Goal: Find specific page/section: Find specific page/section

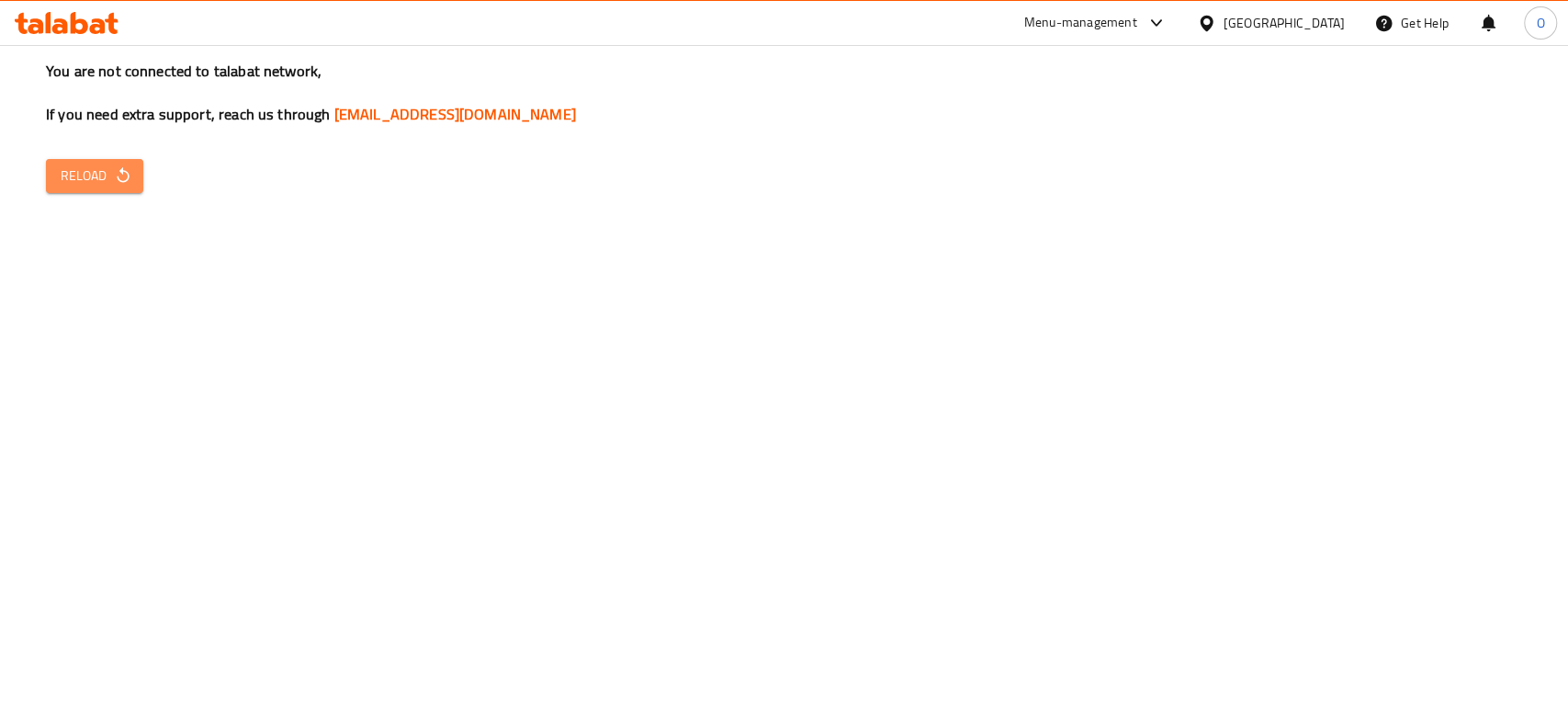
click at [88, 176] on span "Reload" at bounding box center [95, 176] width 68 height 23
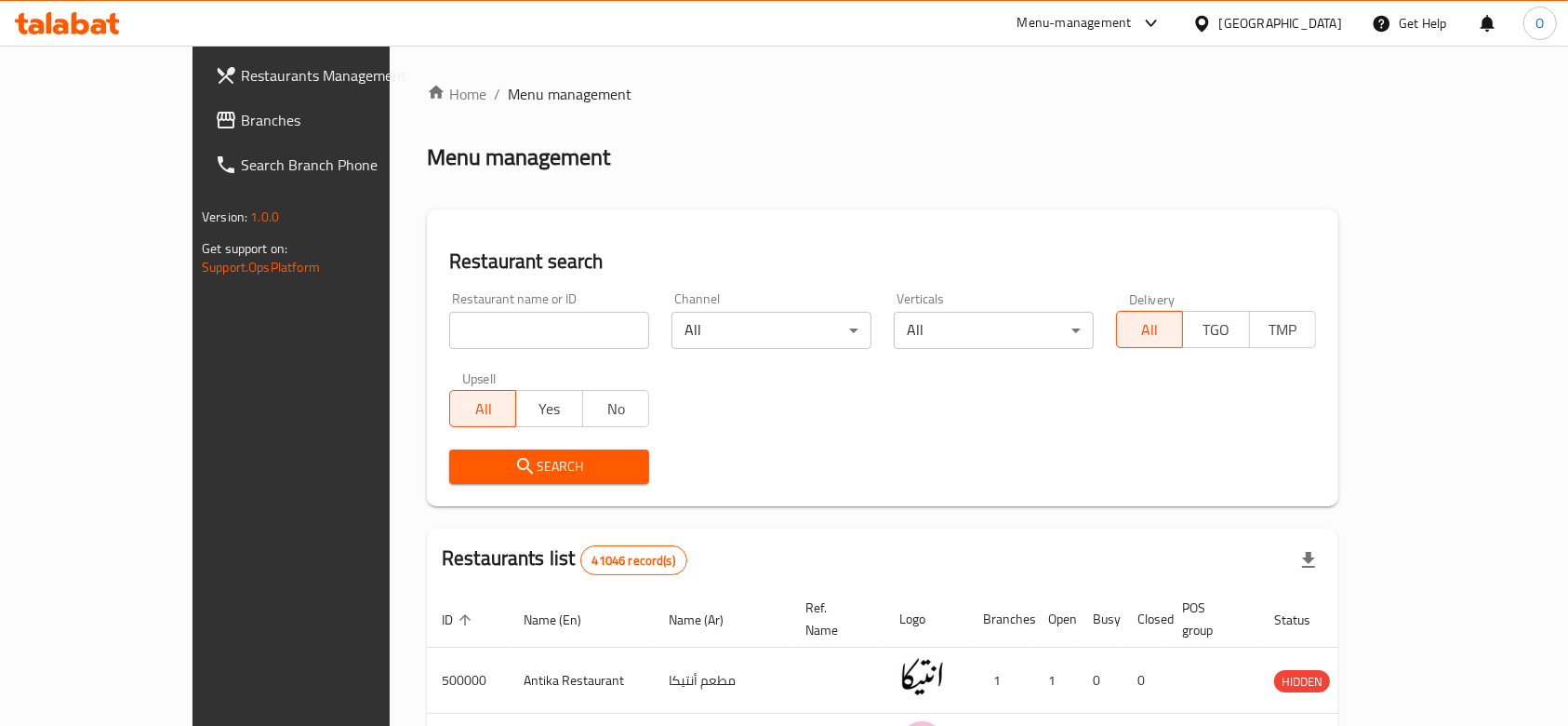
click at [449, 324] on input "search" at bounding box center [549, 330] width 200 height 37
paste input "663805"
type input "663805"
click button "Search" at bounding box center [549, 466] width 200 height 34
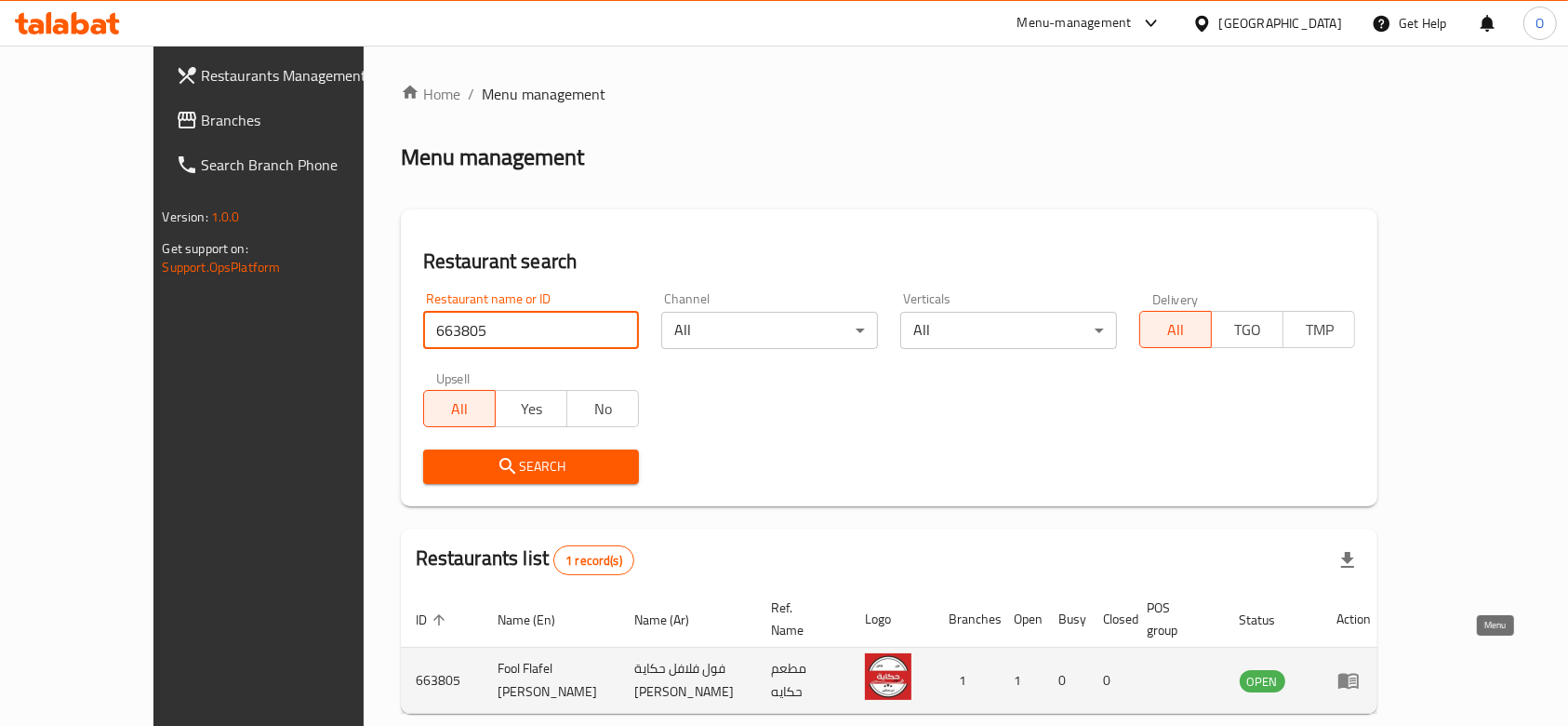
click at [1360, 669] on icon "enhanced table" at bounding box center [1347, 679] width 22 height 22
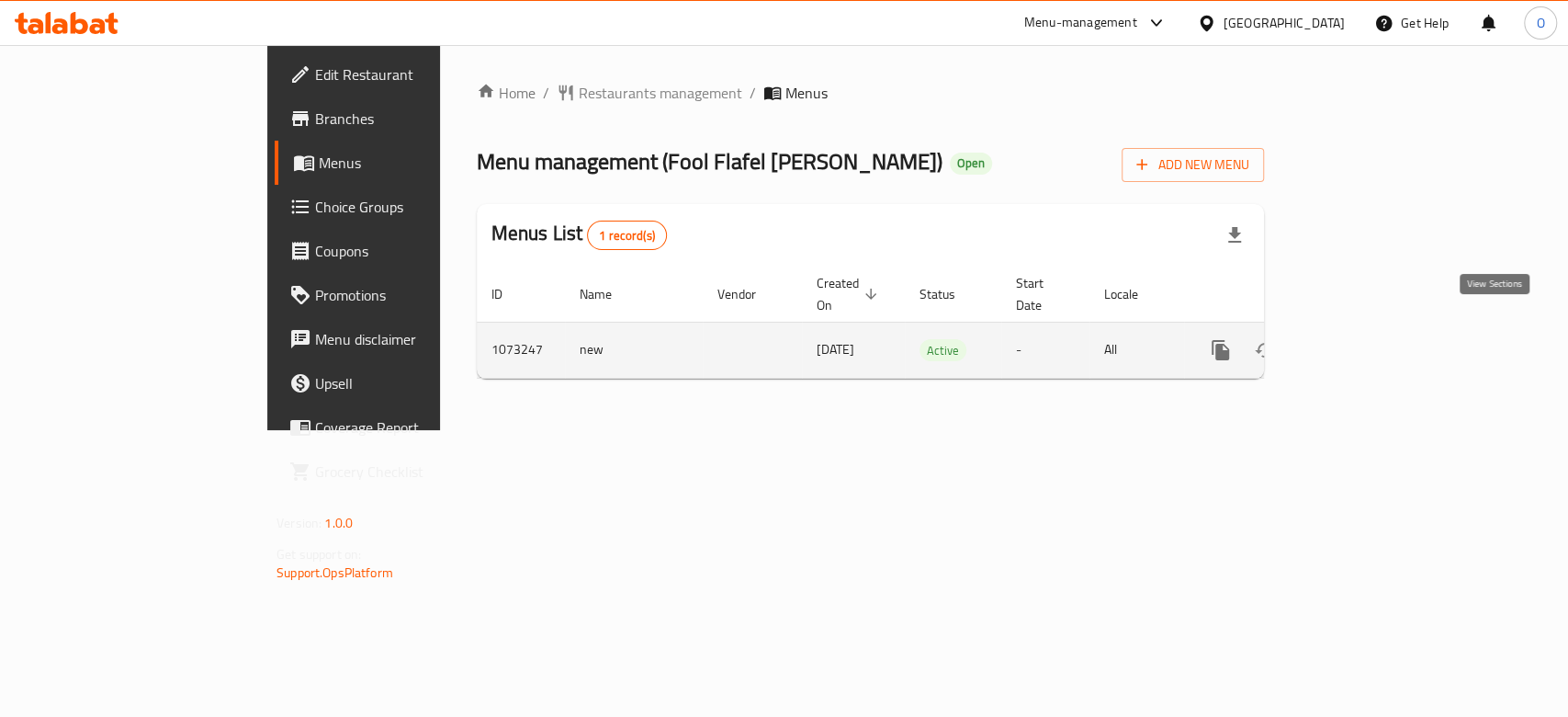
click at [1375, 333] on link "enhanced table" at bounding box center [1353, 350] width 44 height 44
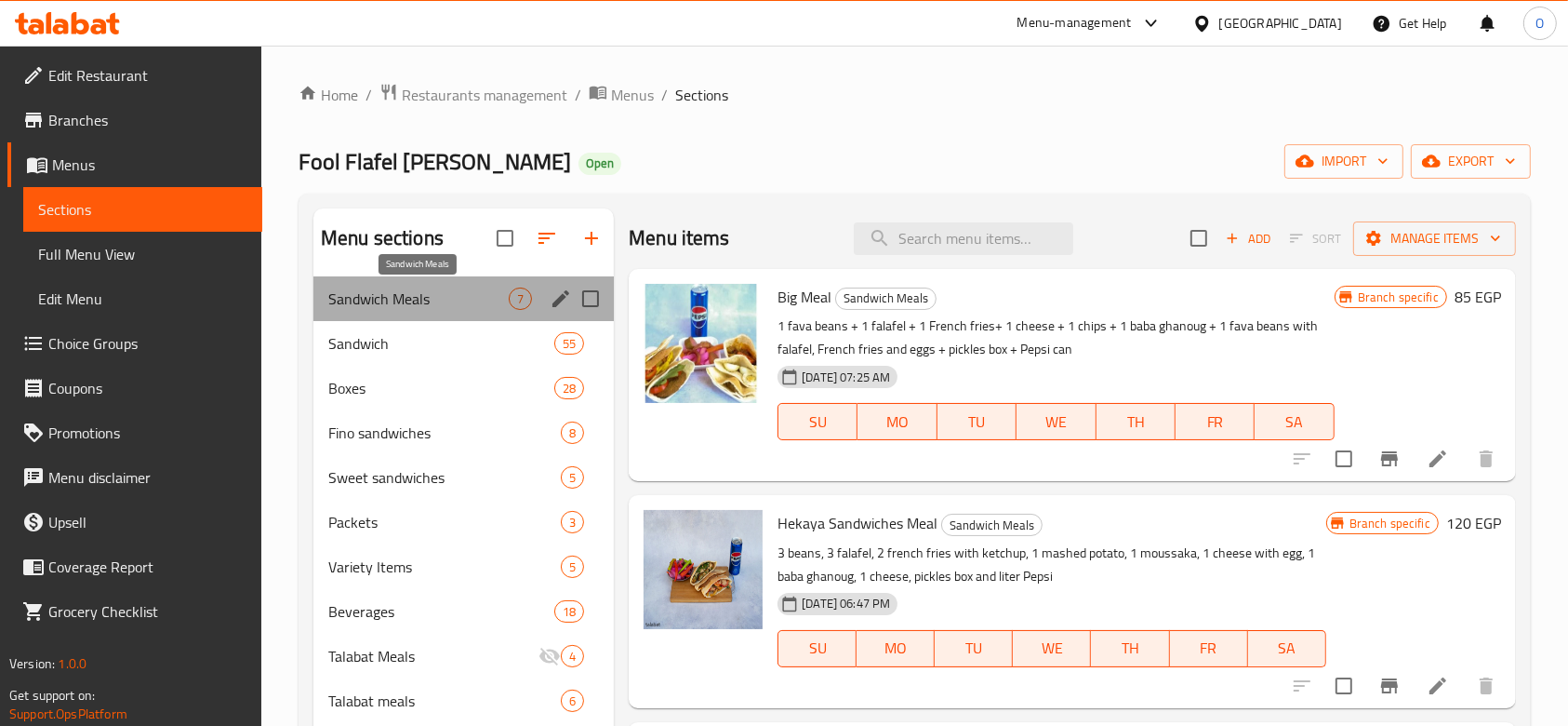
click at [483, 289] on span "Sandwich Meals" at bounding box center [418, 298] width 181 height 22
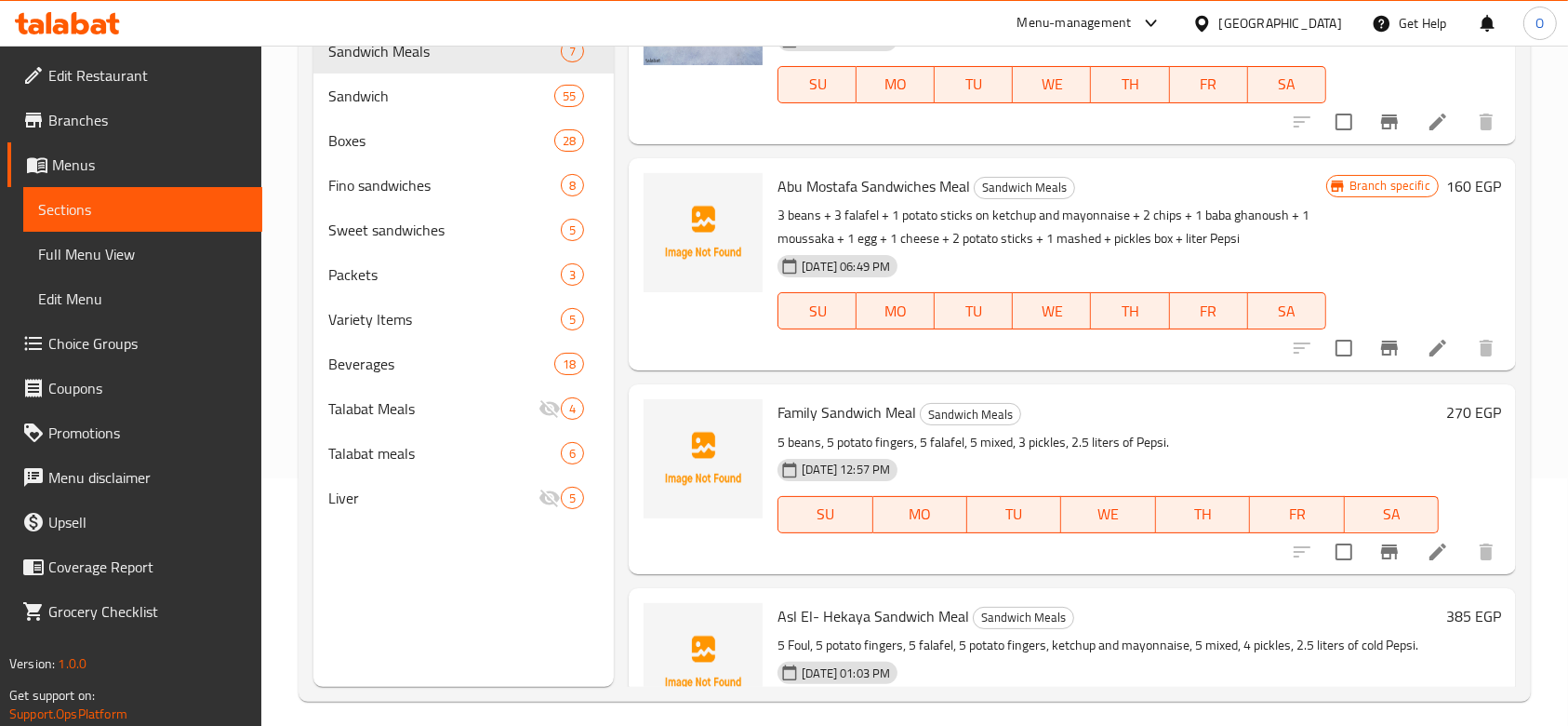
scroll to position [565, 0]
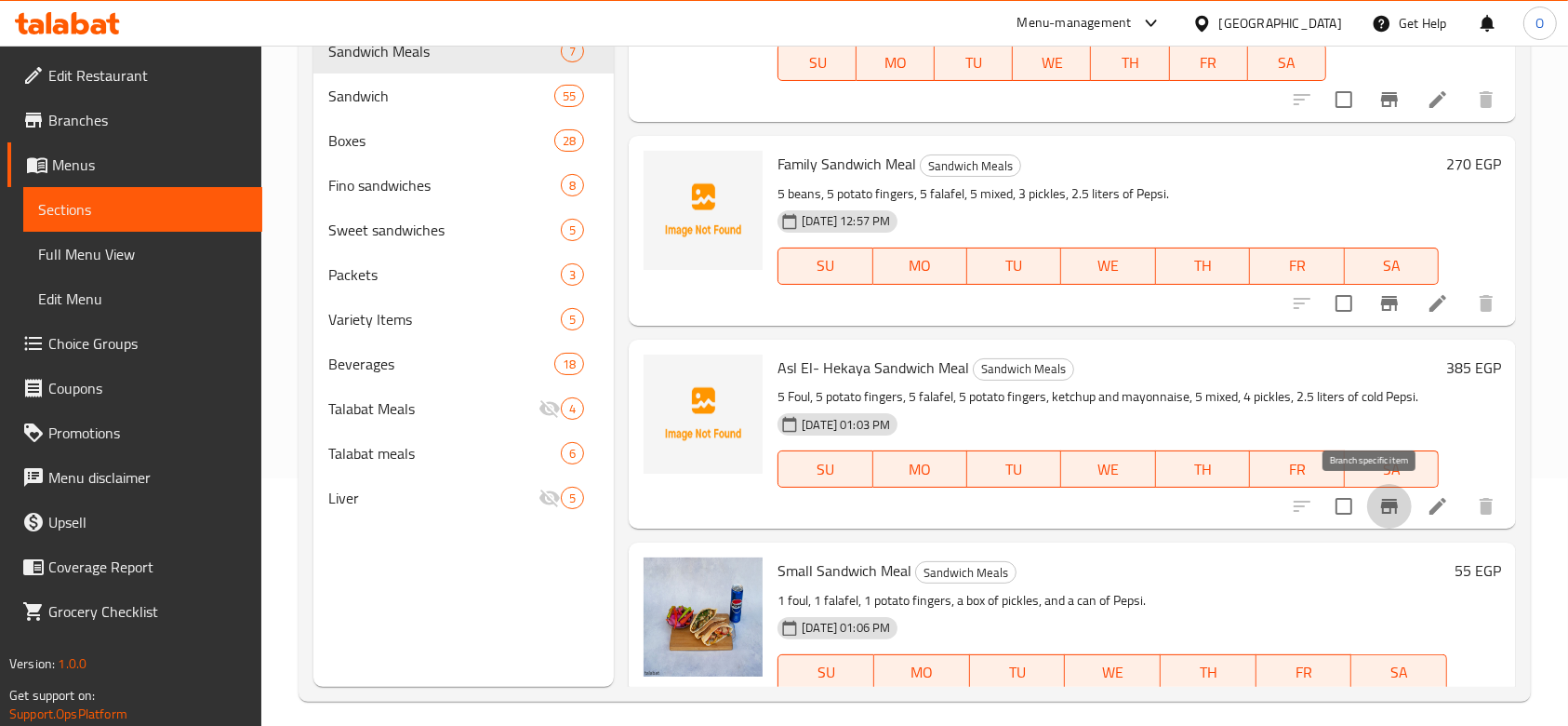
click at [1381, 499] on icon "Branch-specific-item" at bounding box center [1388, 505] width 22 height 22
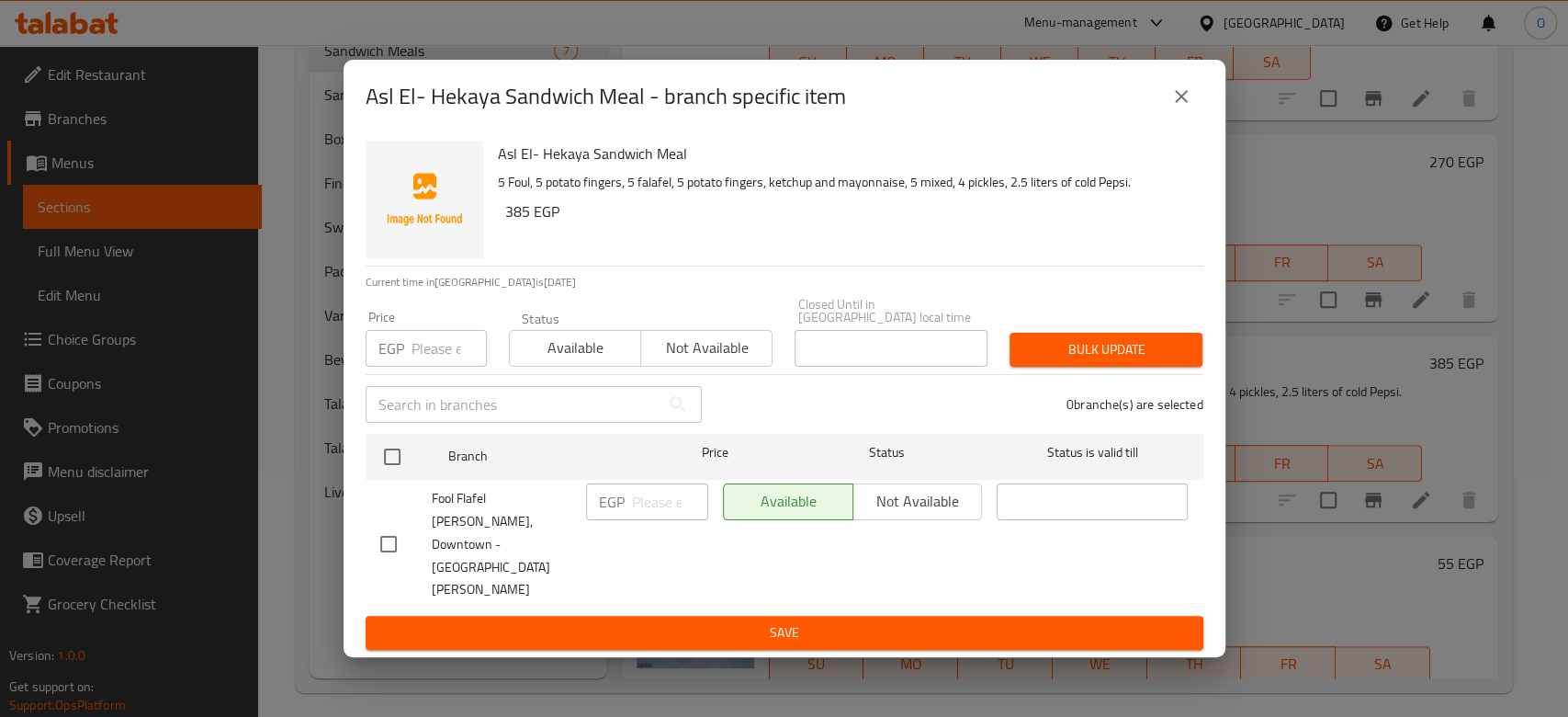
click at [1364, 404] on div "Asl El- Hekaya Sandwich Meal - branch specific item Asl El- Hekaya Sandwich Mea…" at bounding box center [784, 358] width 1568 height 717
click at [1175, 107] on icon "close" at bounding box center [1181, 96] width 22 height 22
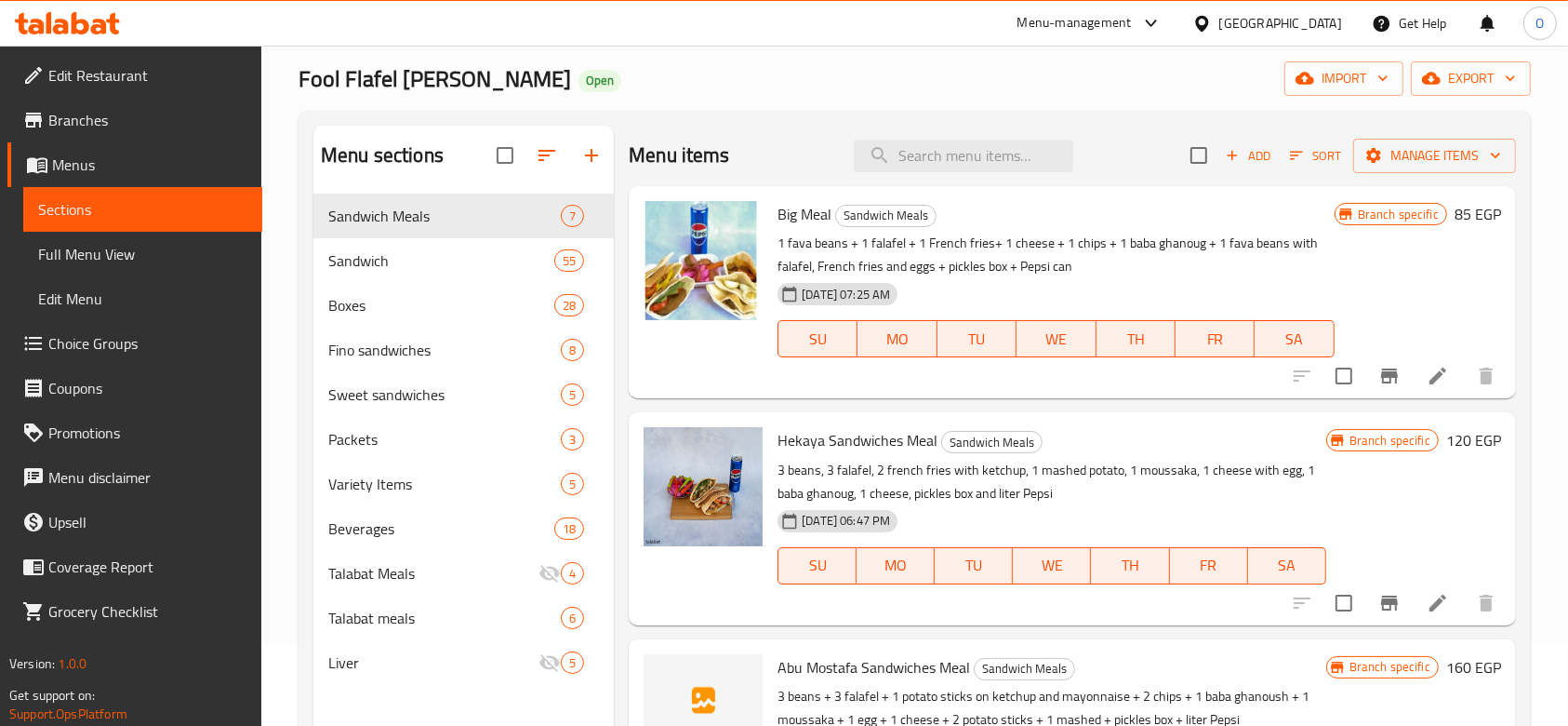
scroll to position [0, 0]
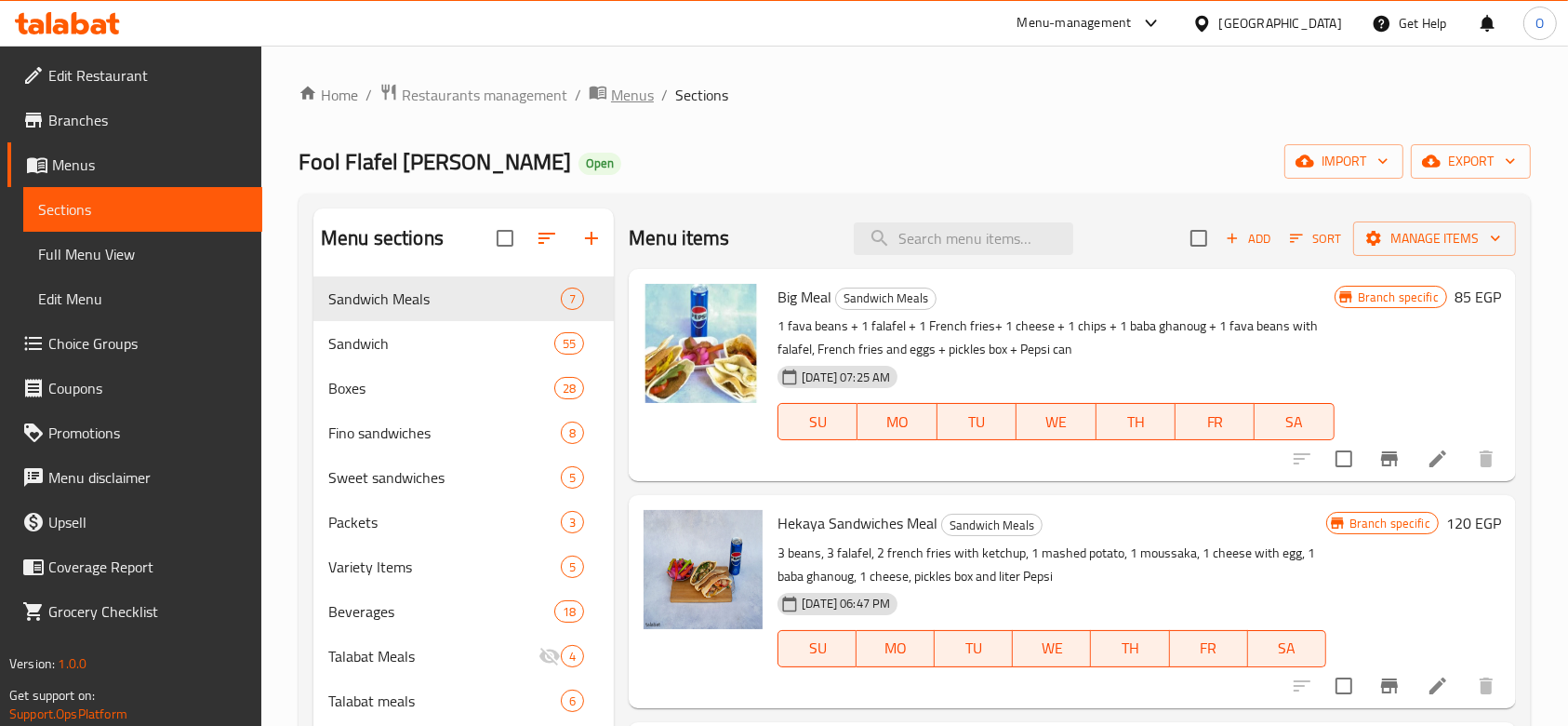
click at [616, 93] on span "Menus" at bounding box center [631, 94] width 43 height 22
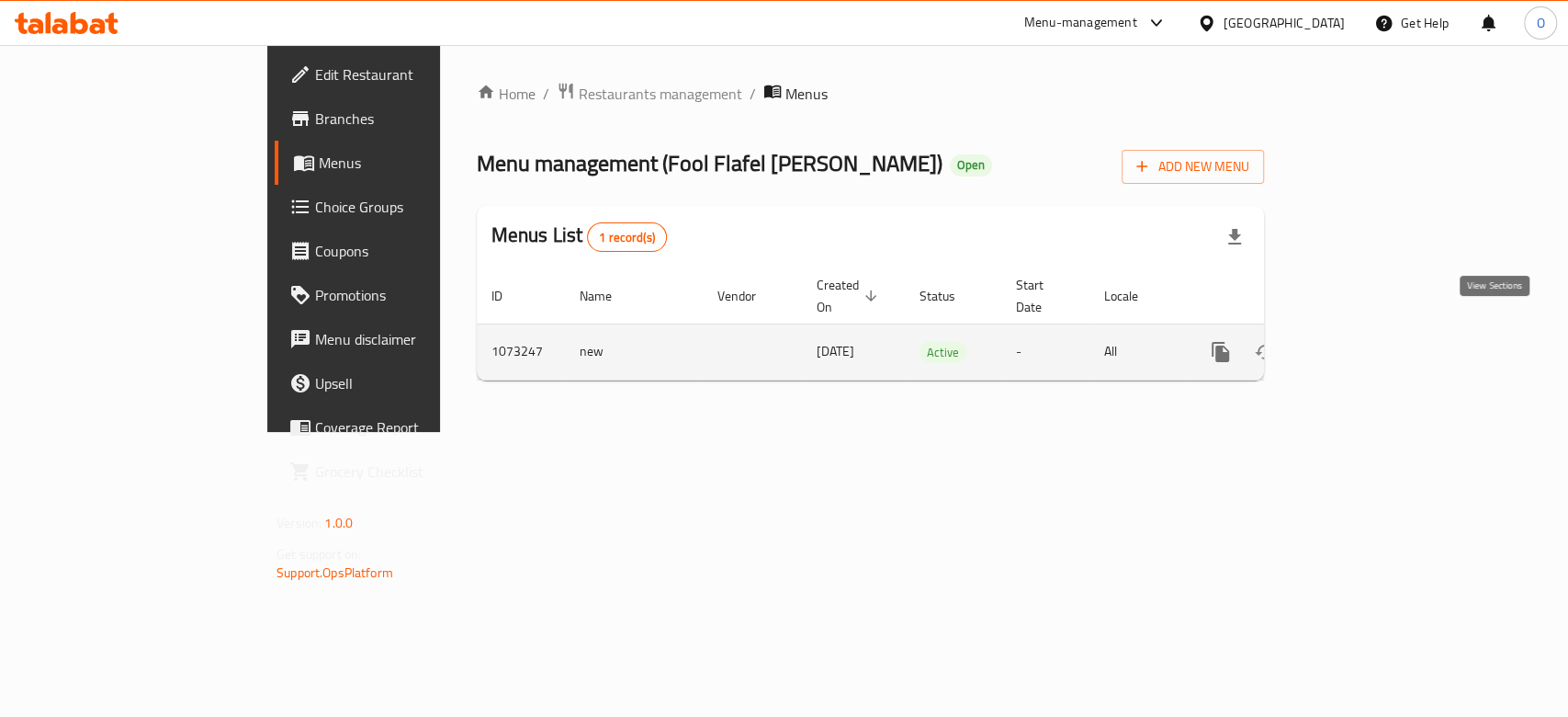
click at [1364, 341] on icon "enhanced table" at bounding box center [1353, 351] width 22 height 22
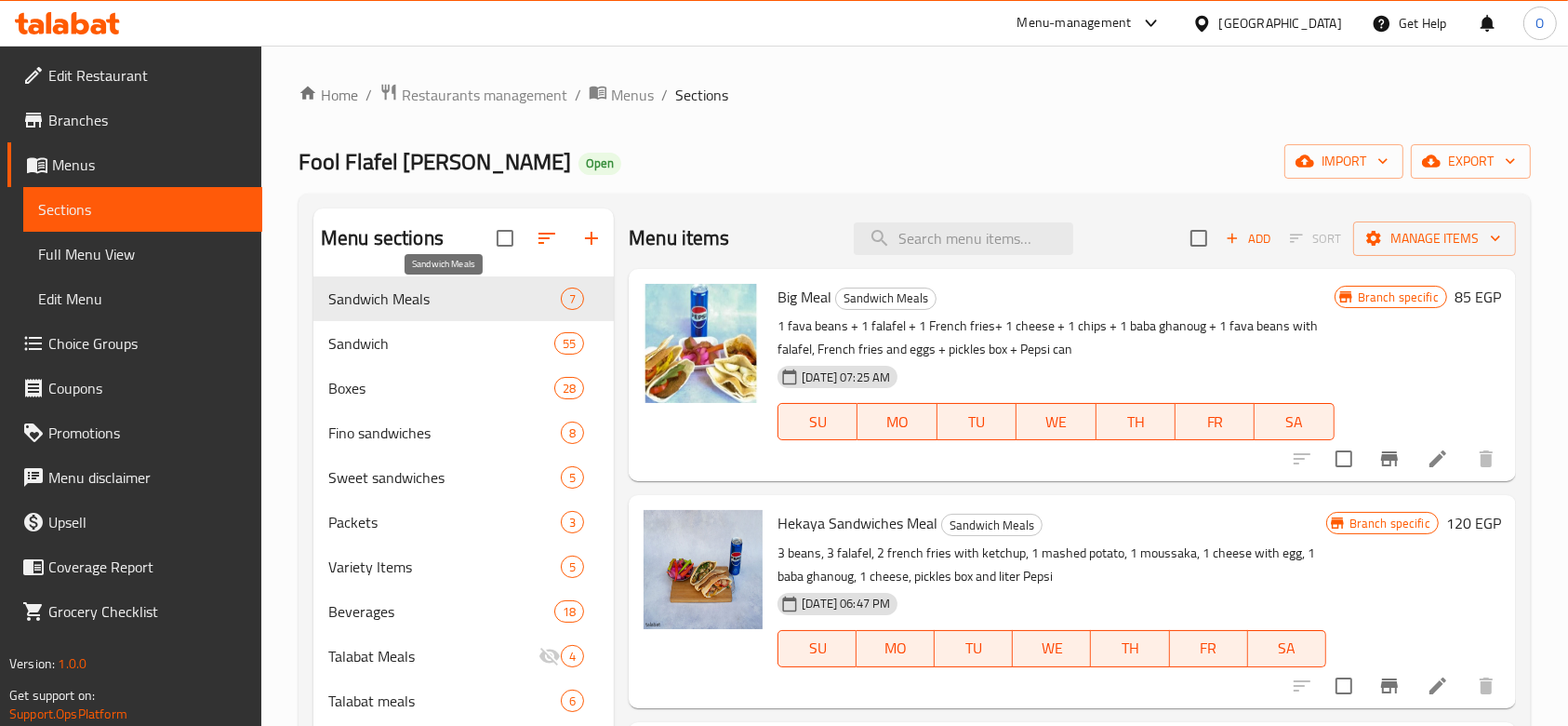
click at [456, 290] on span "Sandwich Meals" at bounding box center [444, 298] width 232 height 22
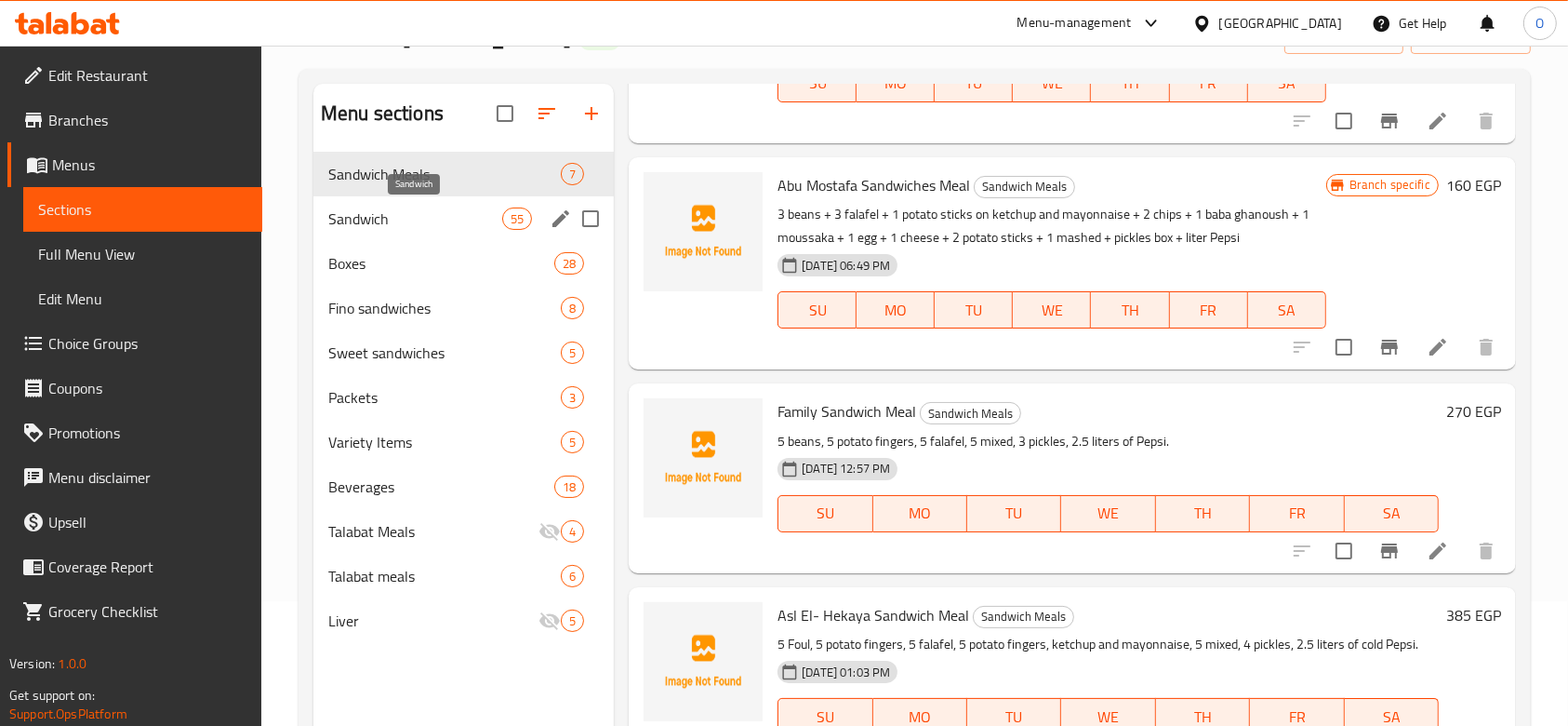
scroll to position [247, 0]
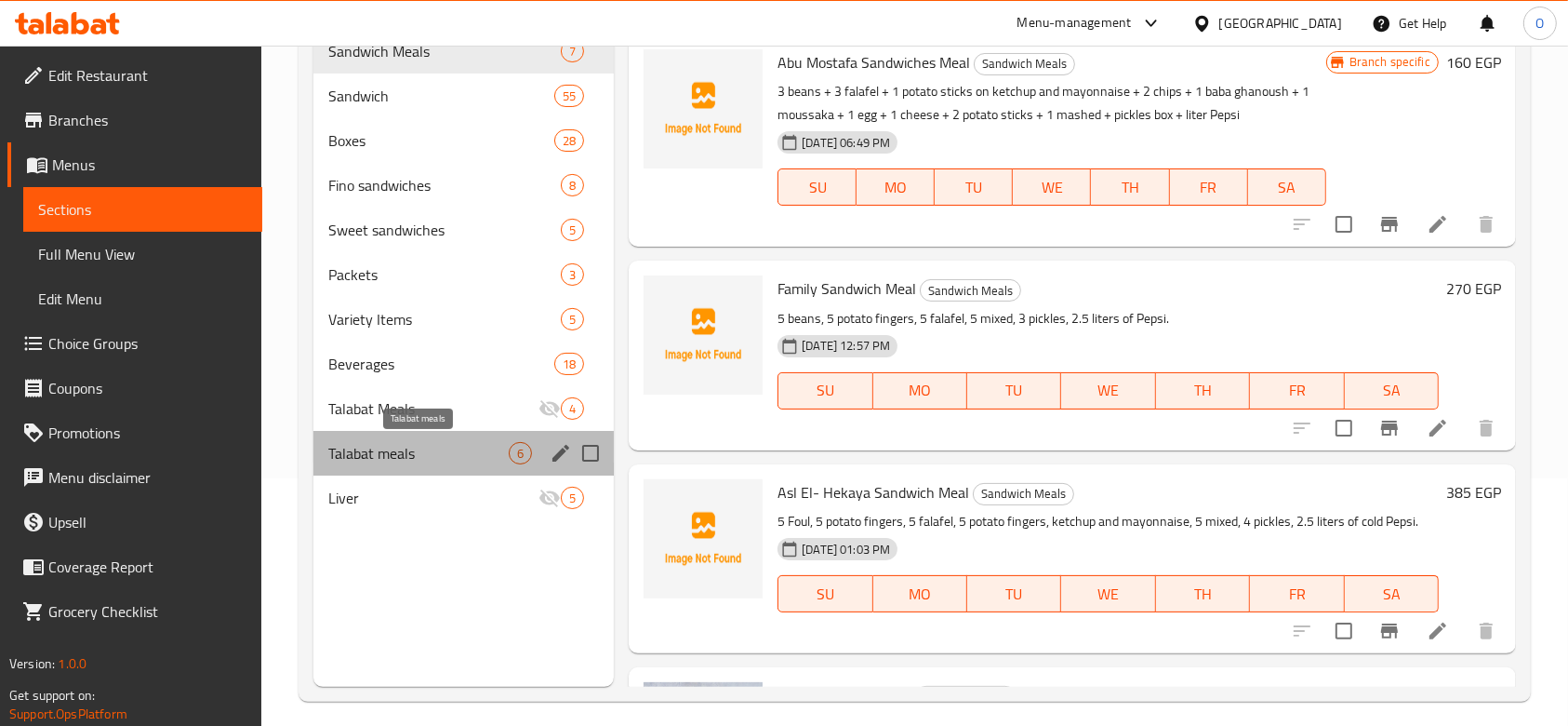
click at [414, 445] on span "Talabat meals" at bounding box center [418, 452] width 181 height 22
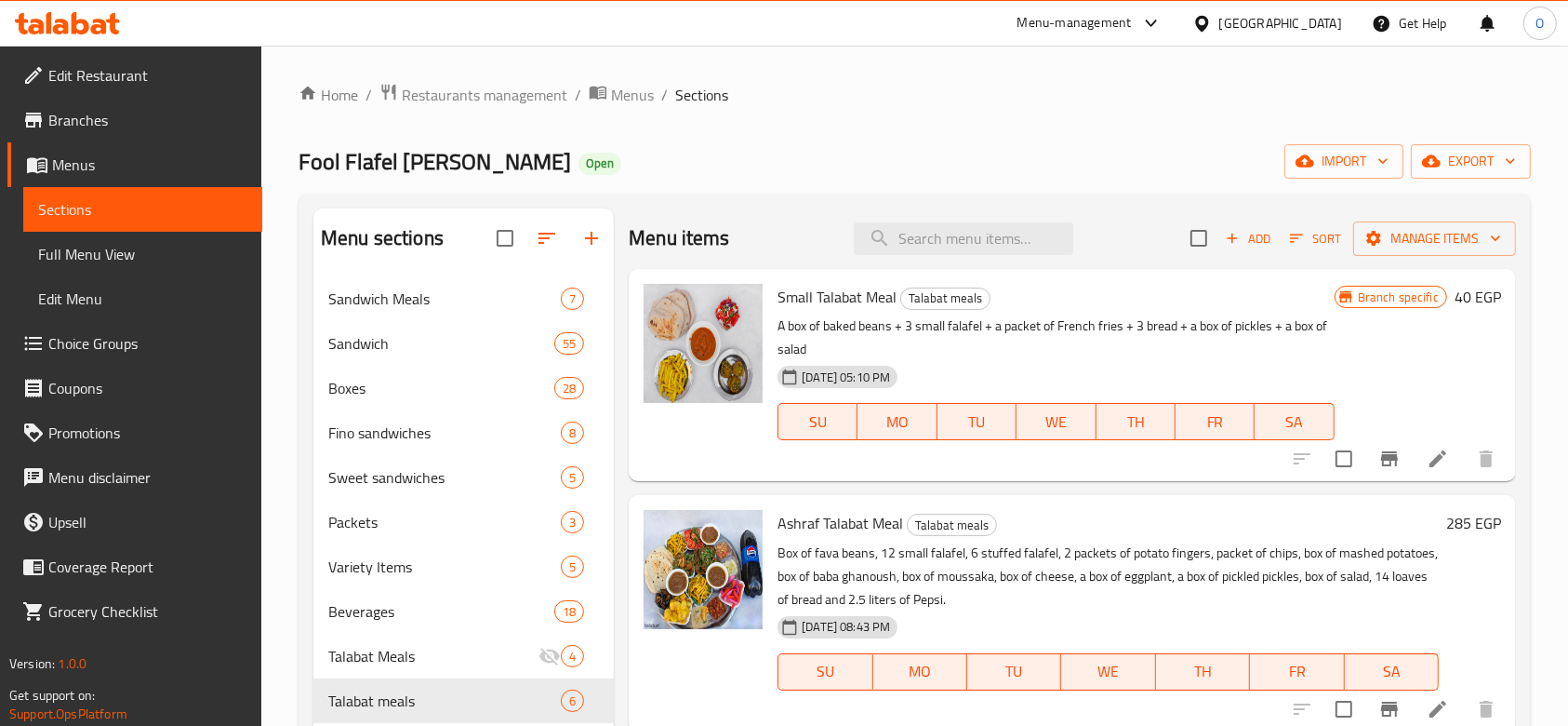
scroll to position [261, 0]
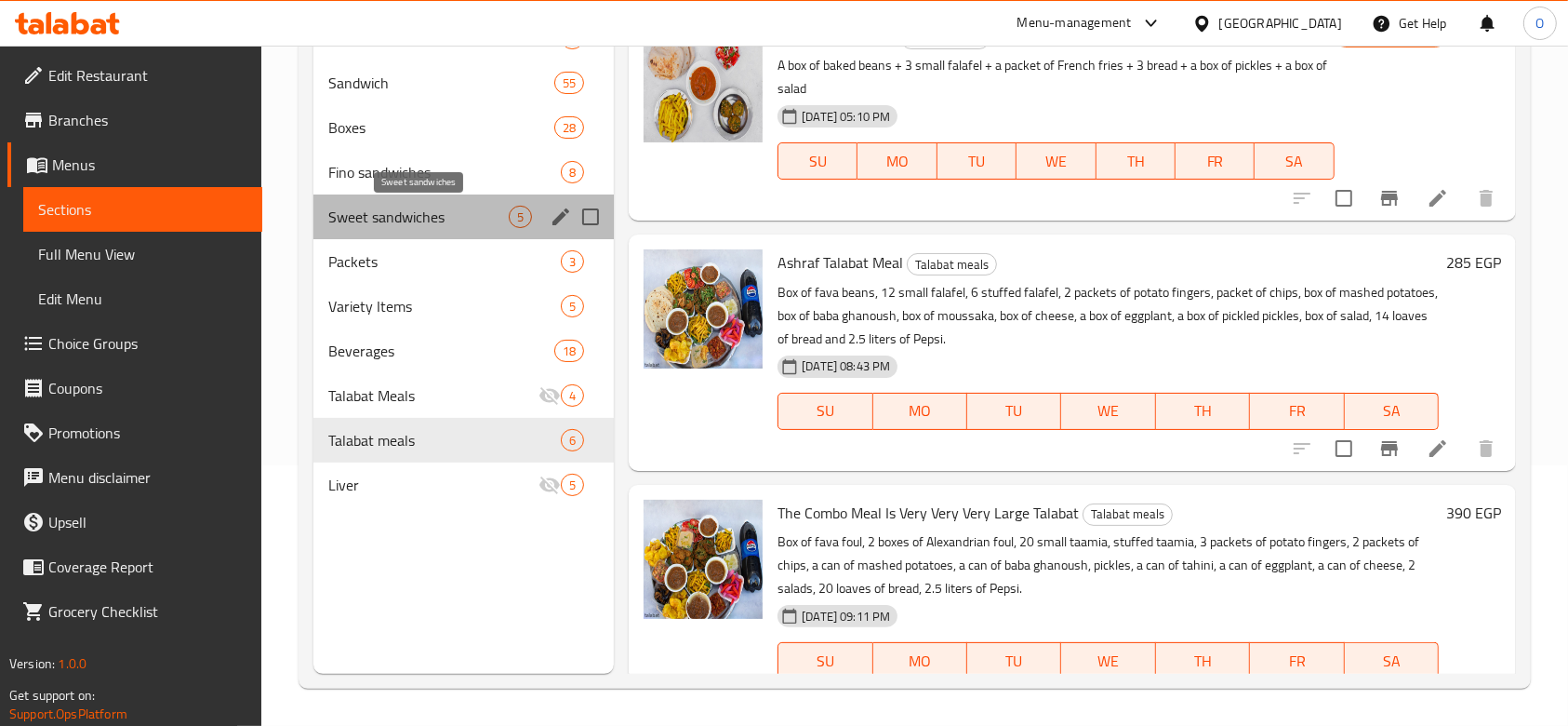
click at [420, 216] on span "Sweet sandwiches" at bounding box center [418, 216] width 181 height 22
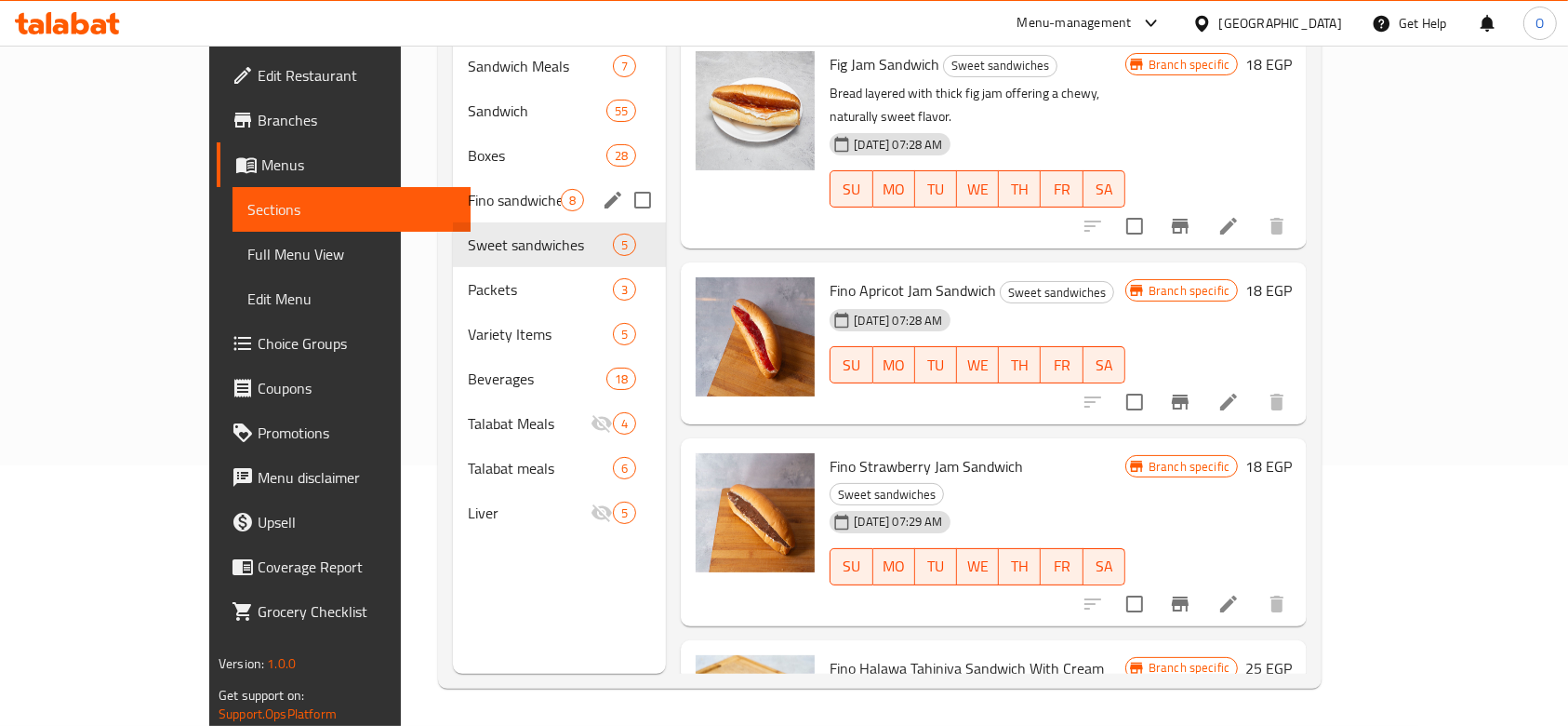
click at [453, 189] on div "Fino sandwiches 8" at bounding box center [559, 200] width 214 height 45
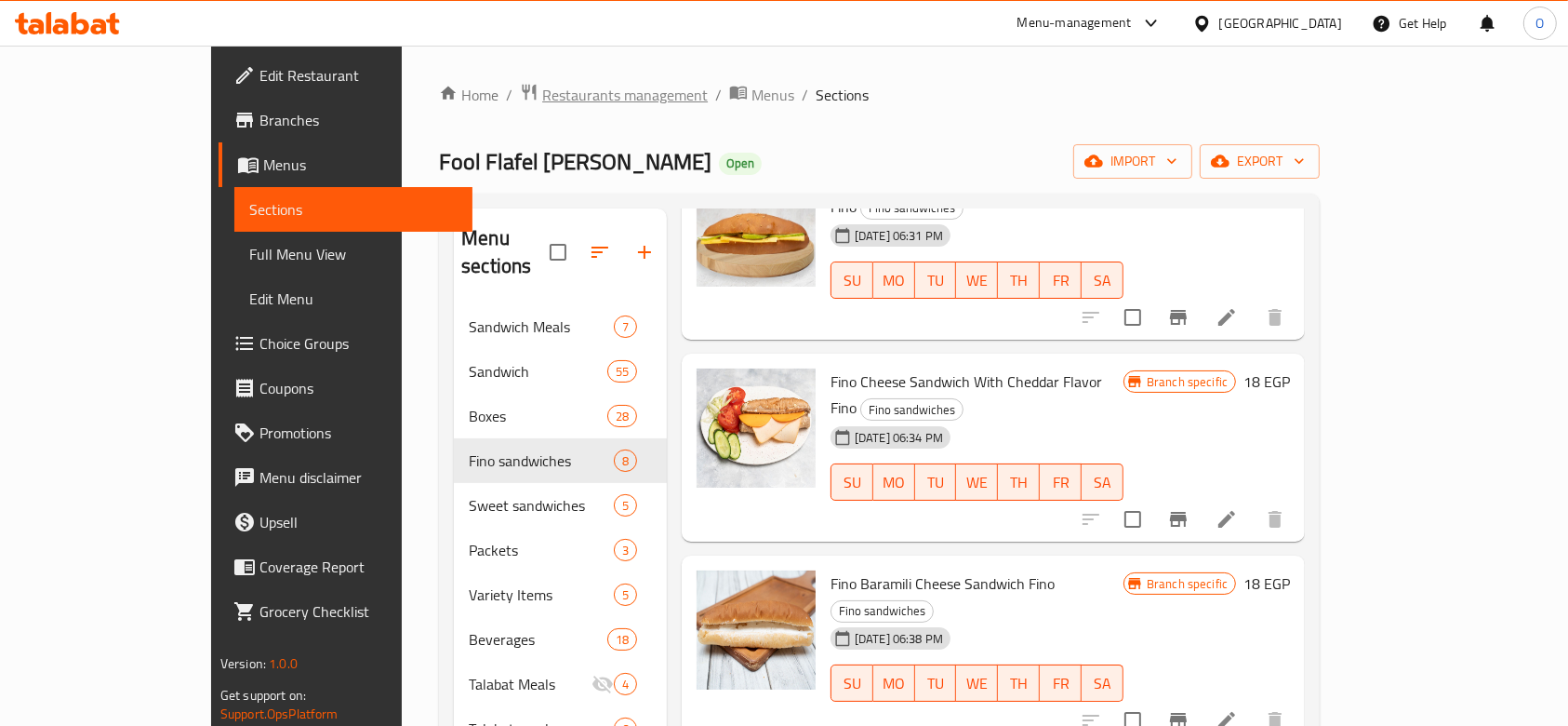
click at [542, 101] on span "Restaurants management" at bounding box center [625, 94] width 165 height 22
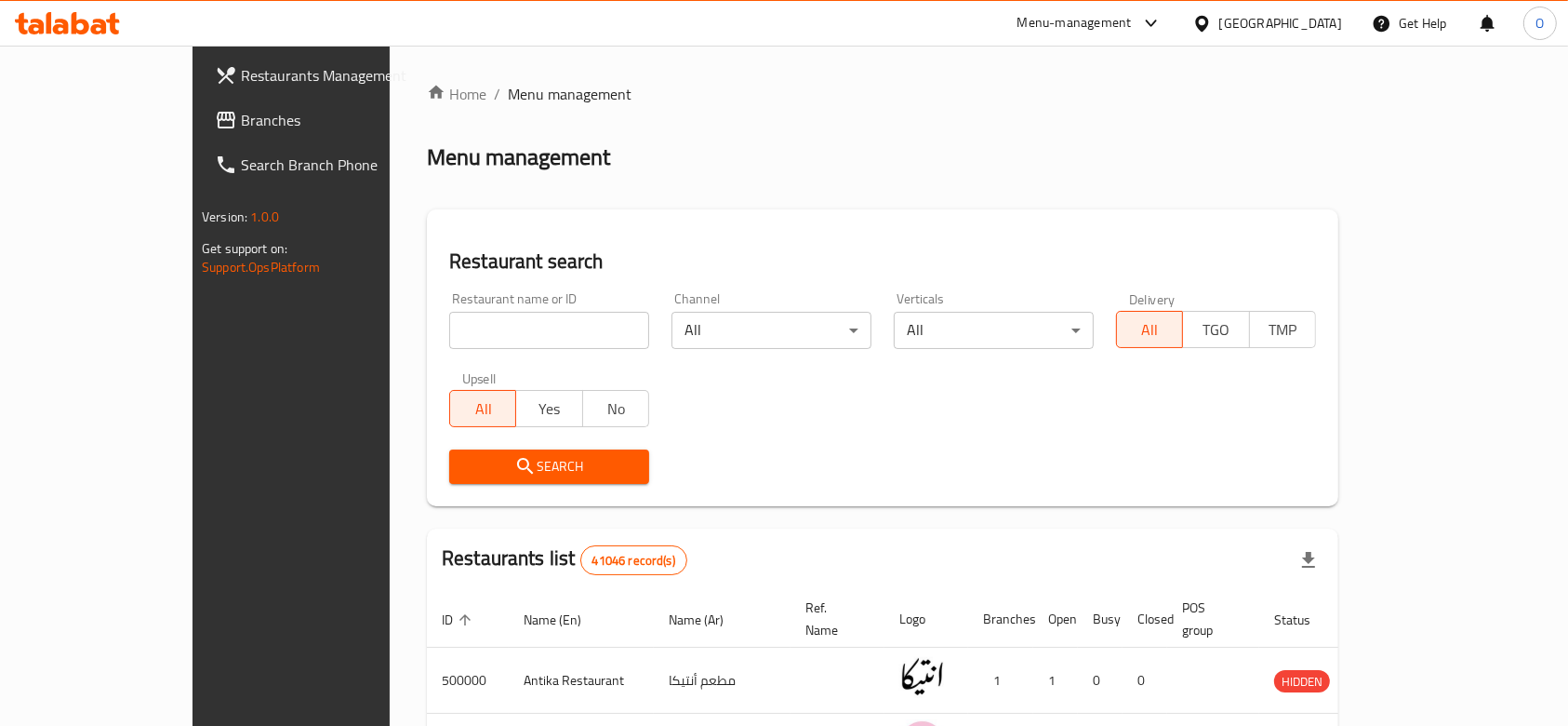
click at [478, 333] on input "search" at bounding box center [549, 330] width 200 height 37
paste input "661694"
type input "661694"
click button "Search" at bounding box center [549, 466] width 200 height 34
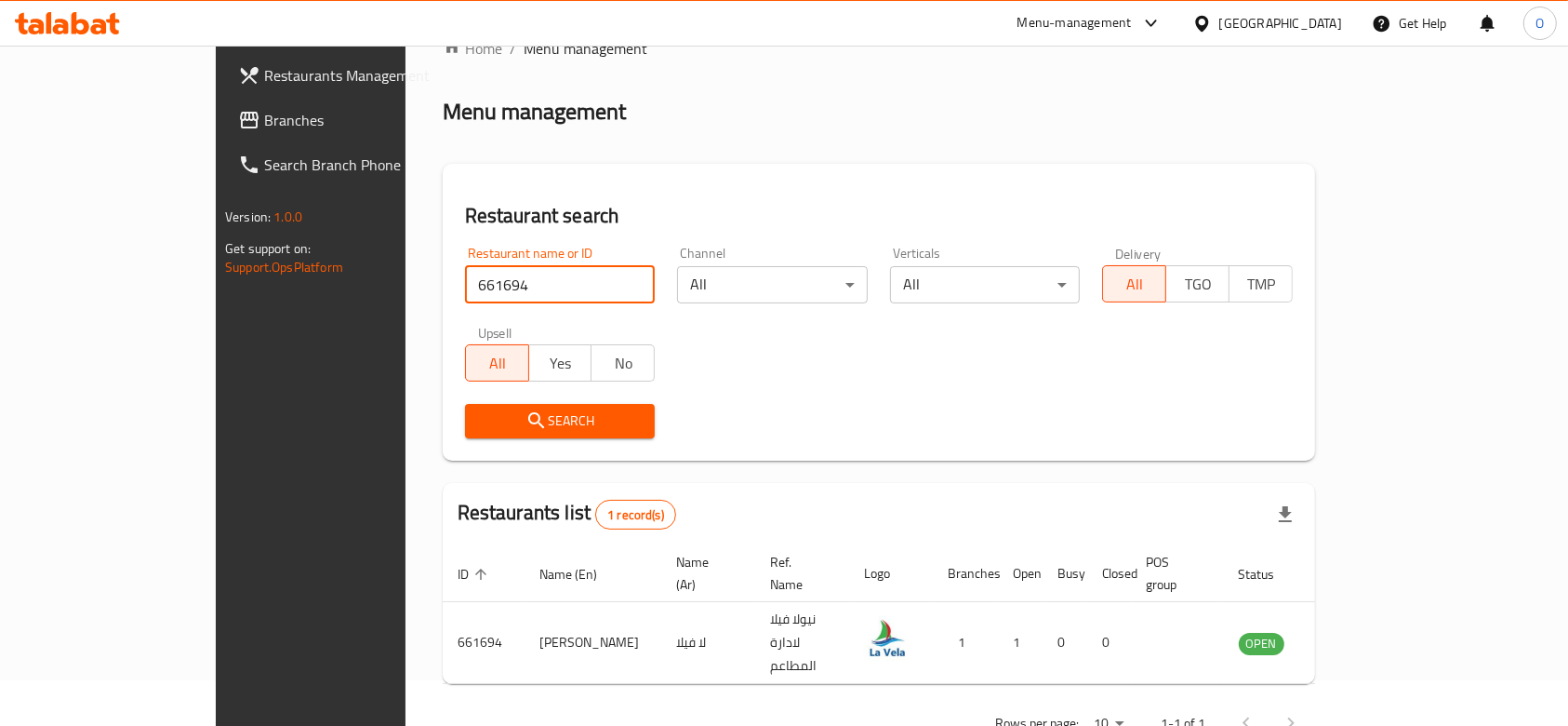
scroll to position [67, 0]
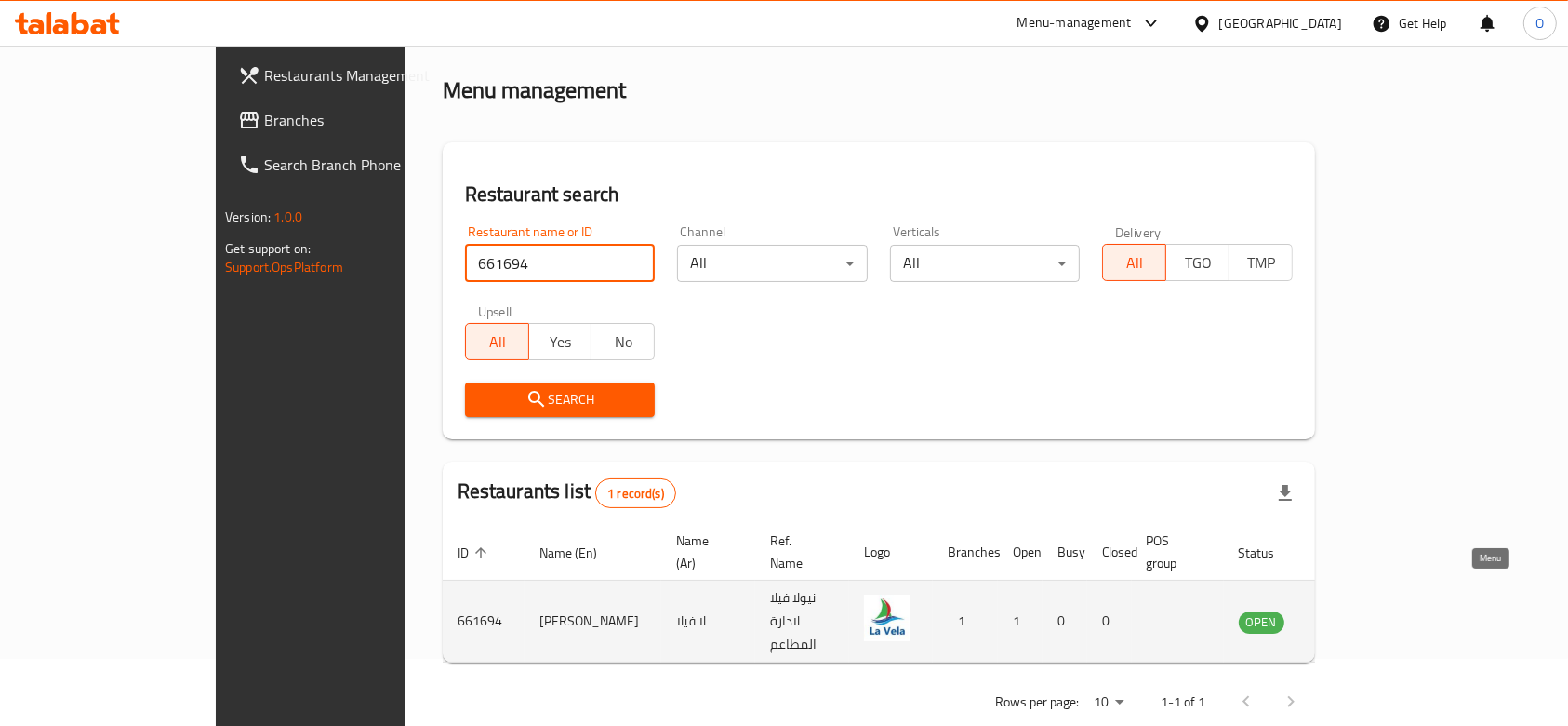
click at [1358, 614] on icon "enhanced table" at bounding box center [1347, 621] width 21 height 16
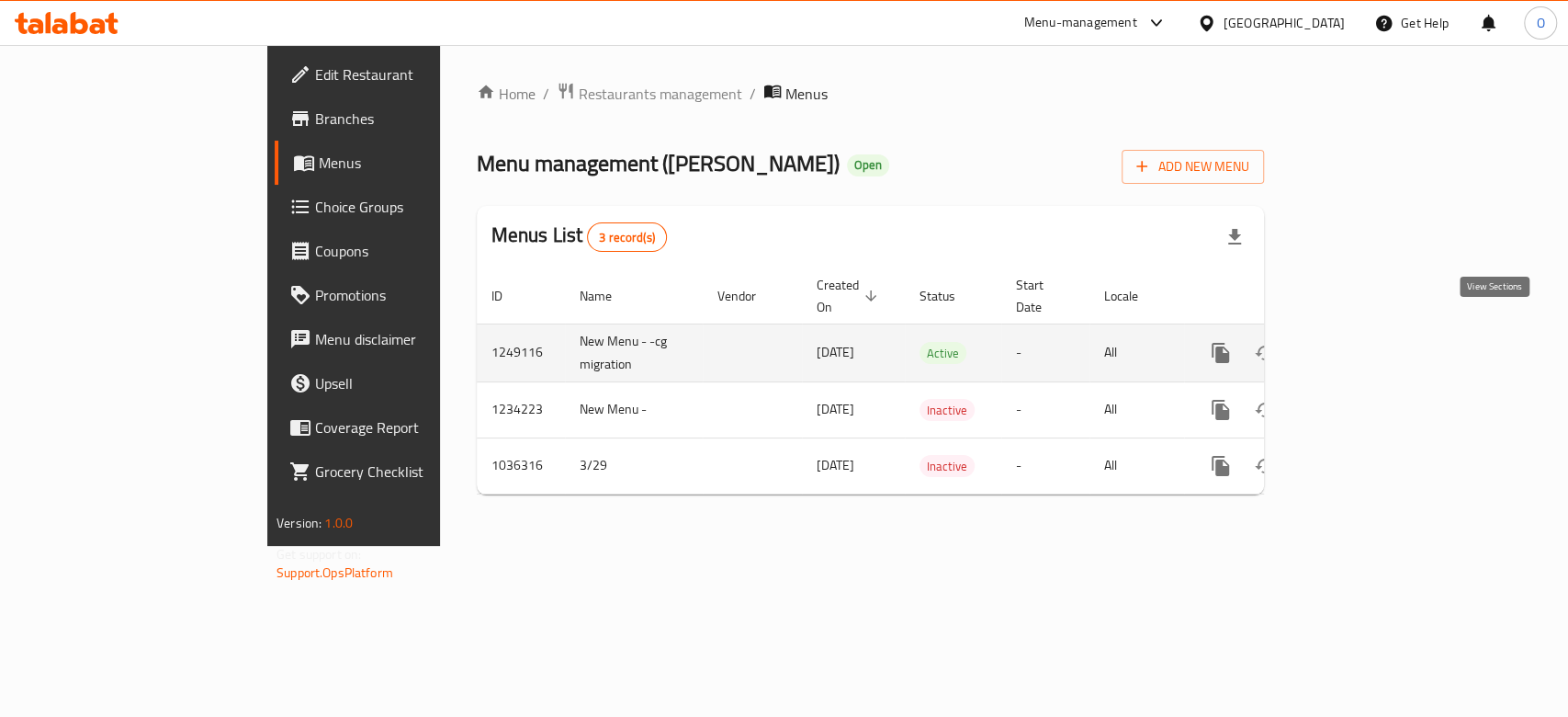
click at [1361, 345] on icon "enhanced table" at bounding box center [1354, 353] width 17 height 17
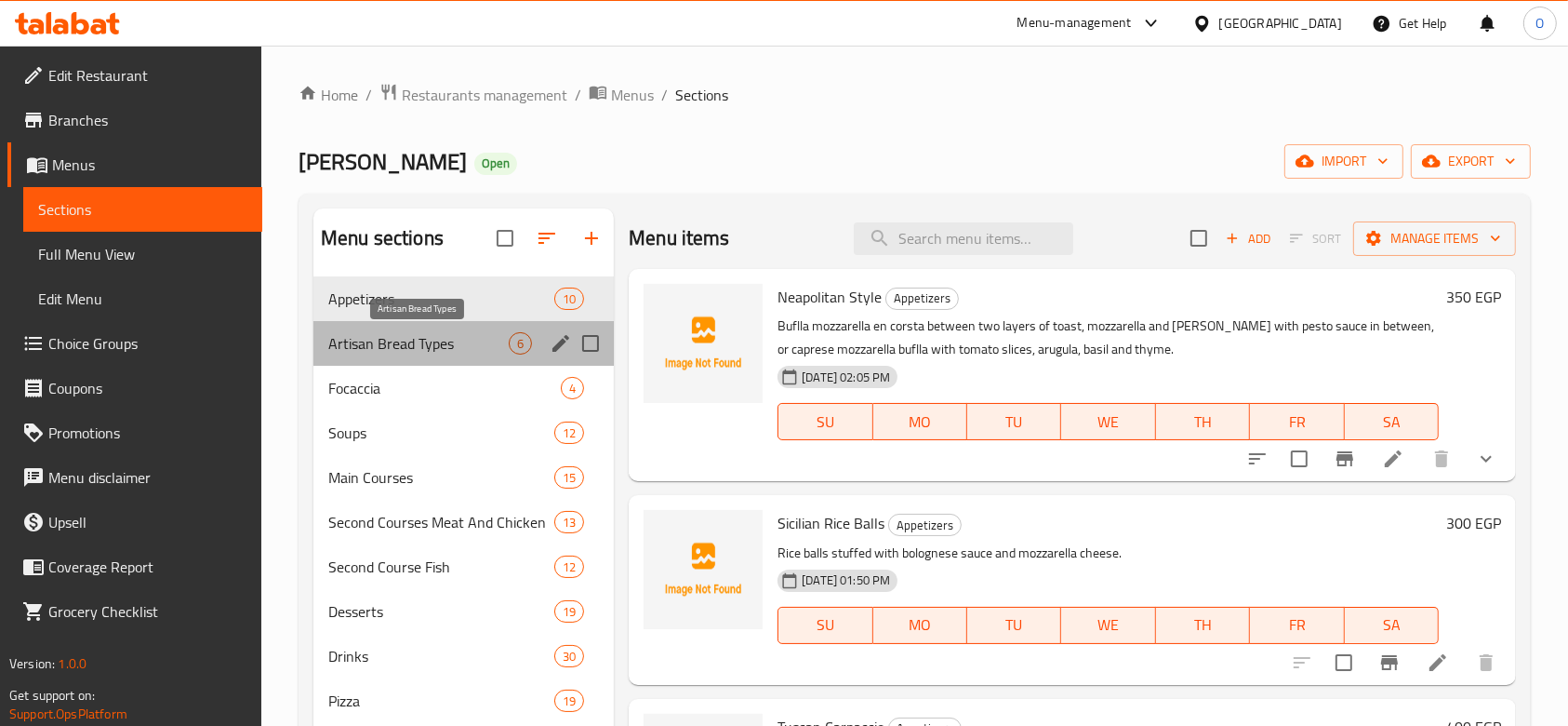
click at [461, 346] on span "Artisan Bread Types" at bounding box center [418, 343] width 181 height 22
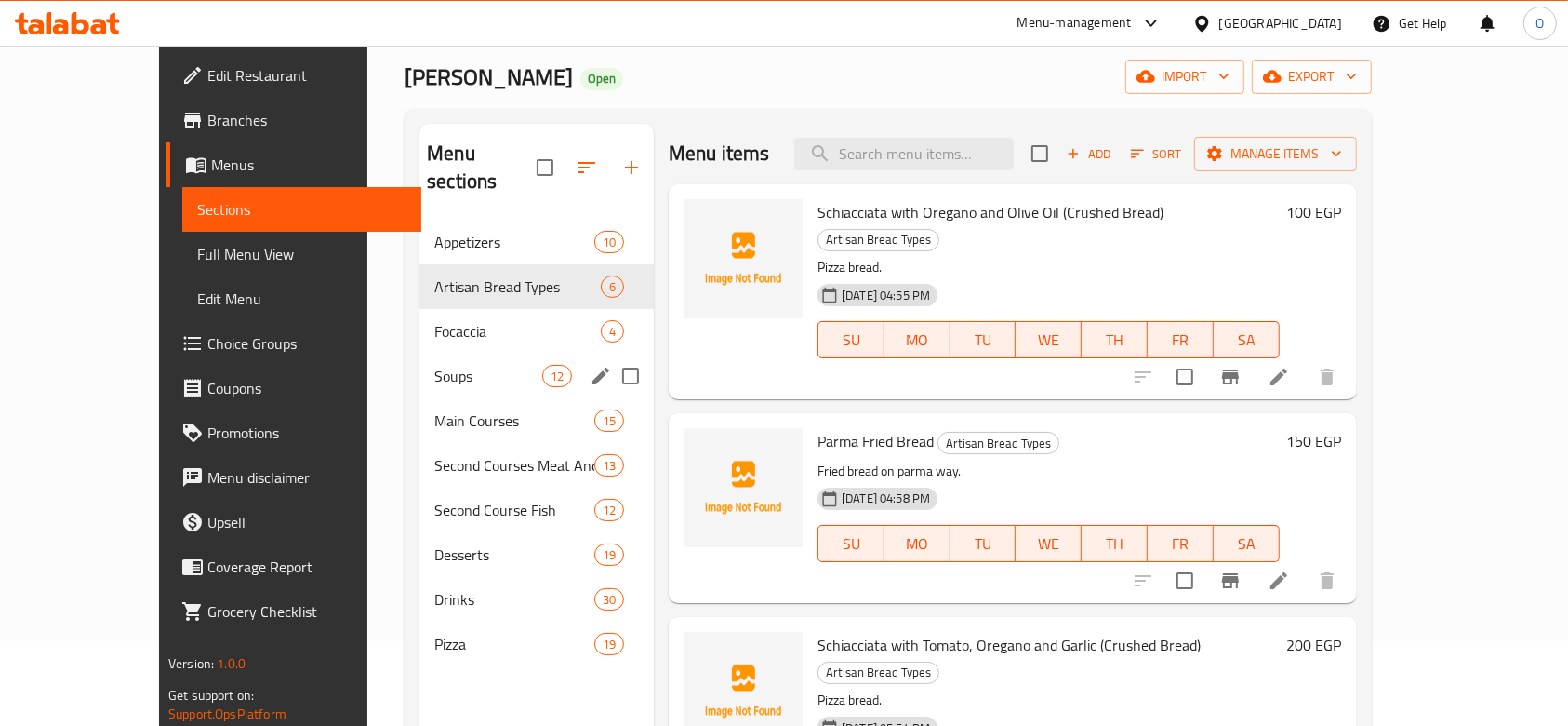
scroll to position [124, 0]
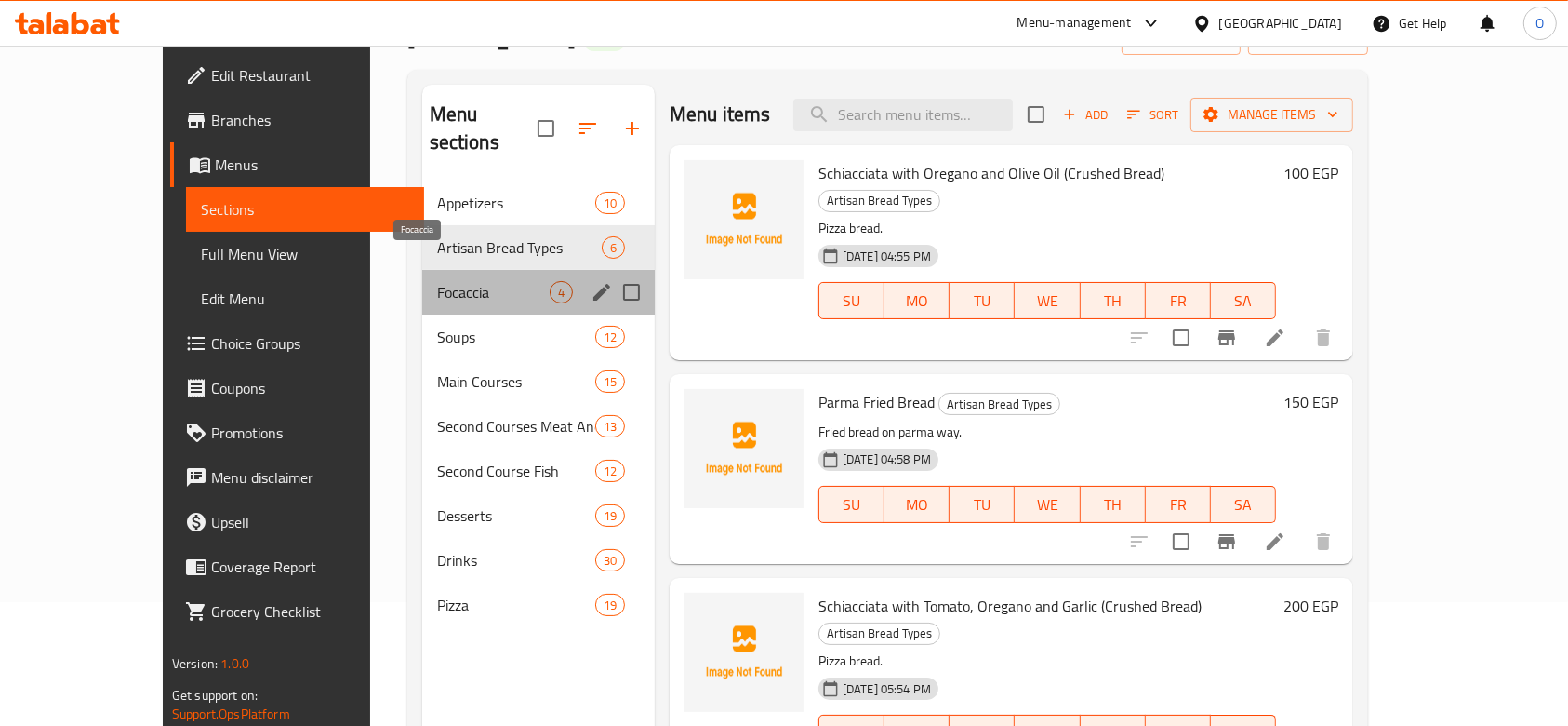
click at [437, 281] on span "Focaccia" at bounding box center [494, 291] width 112 height 22
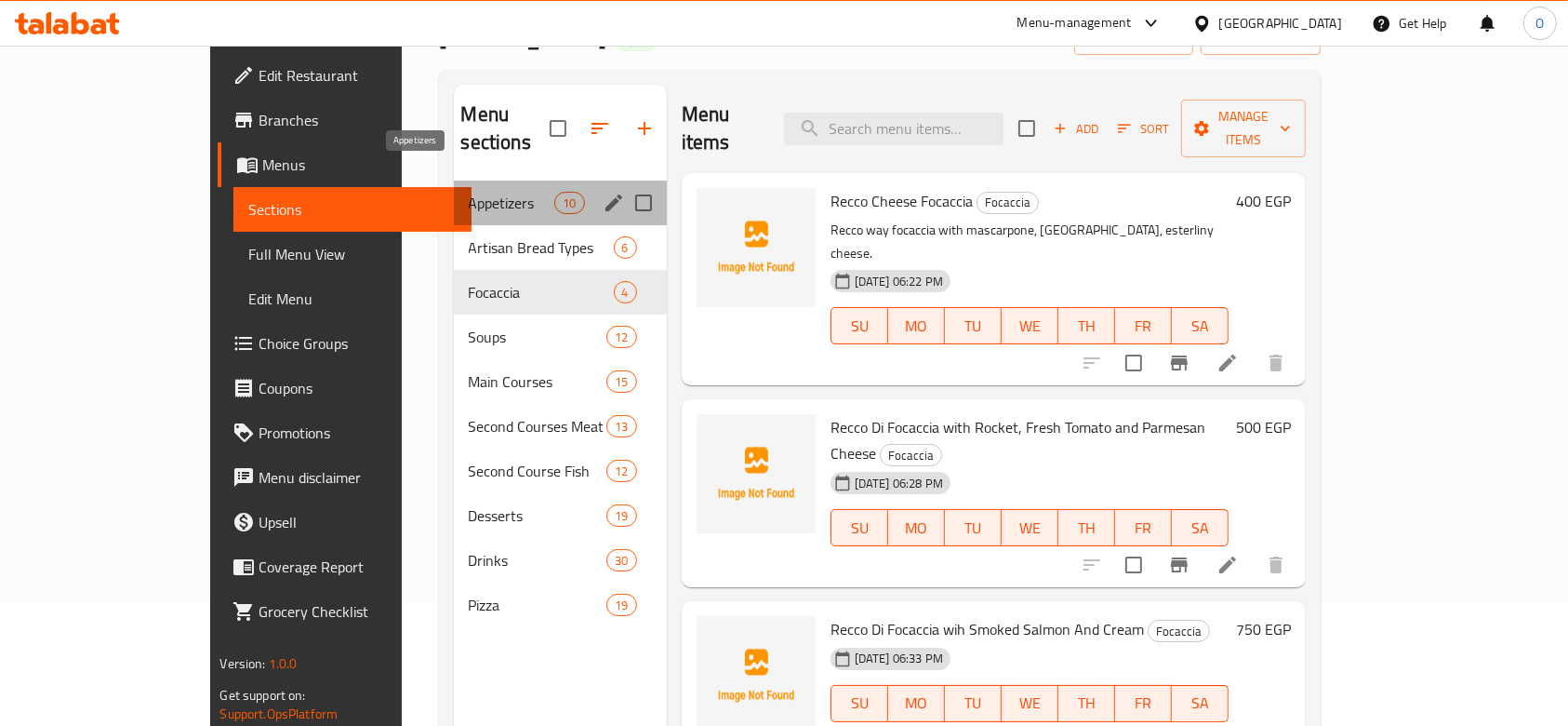
click at [469, 191] on span "Appetizers" at bounding box center [512, 202] width 87 height 22
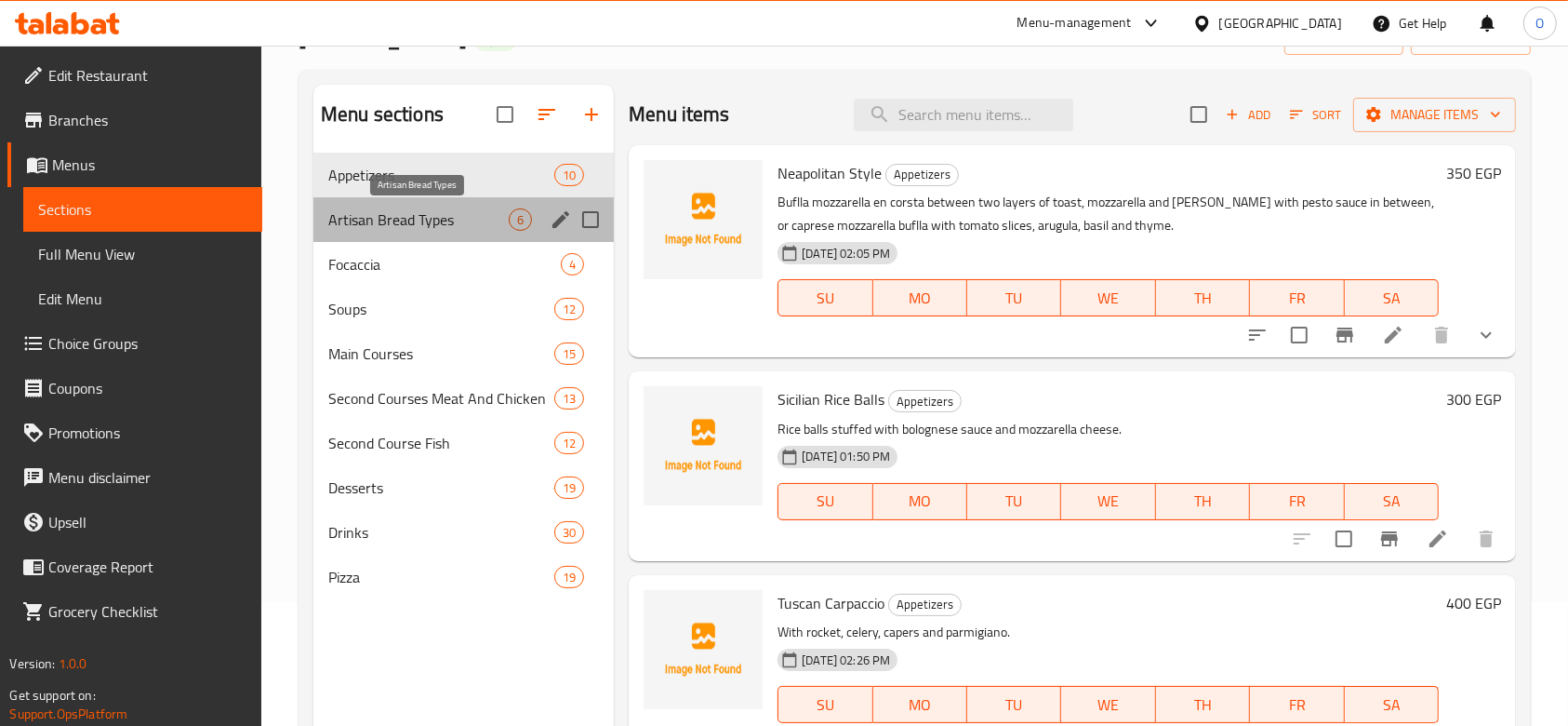
click at [385, 226] on span "Artisan Bread Types" at bounding box center [418, 219] width 181 height 22
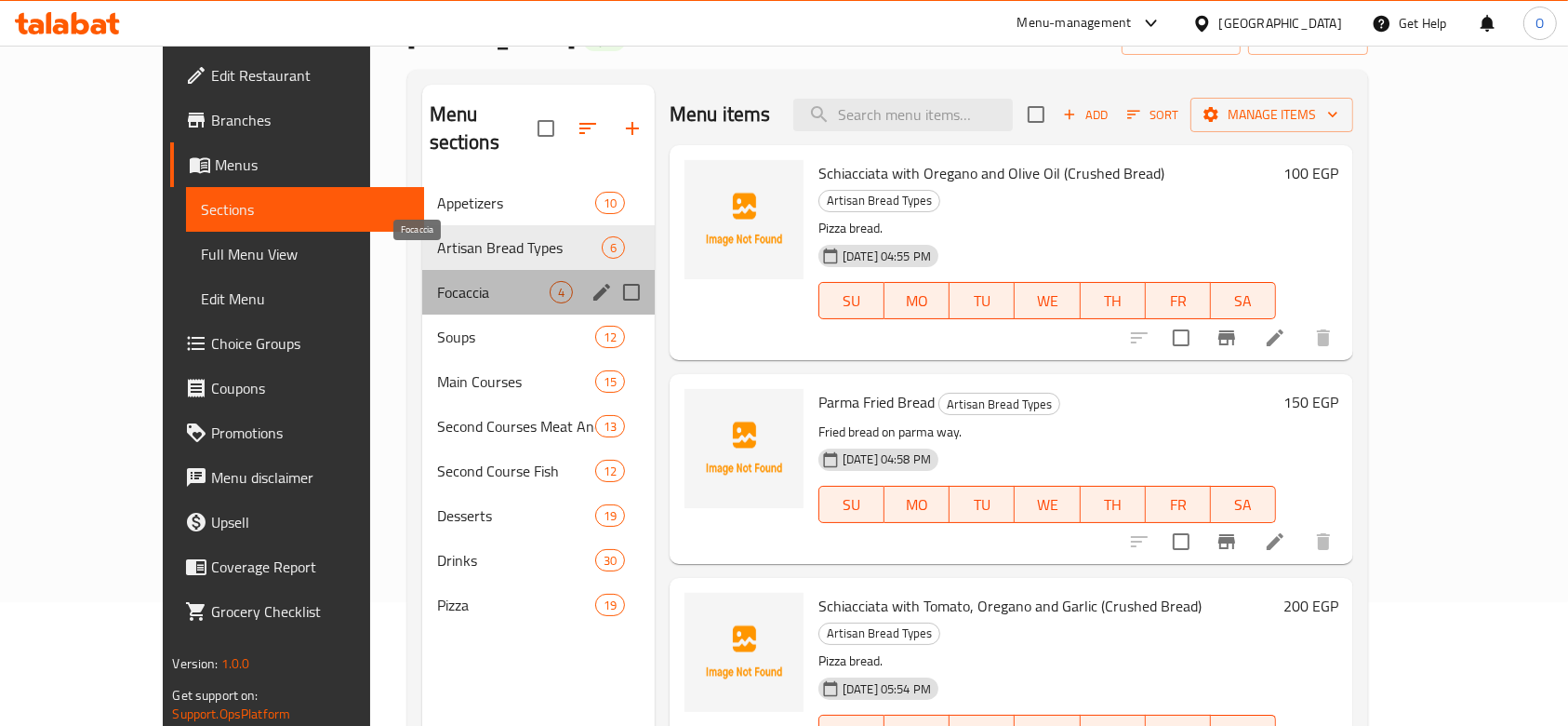
click at [437, 281] on span "Focaccia" at bounding box center [494, 291] width 112 height 22
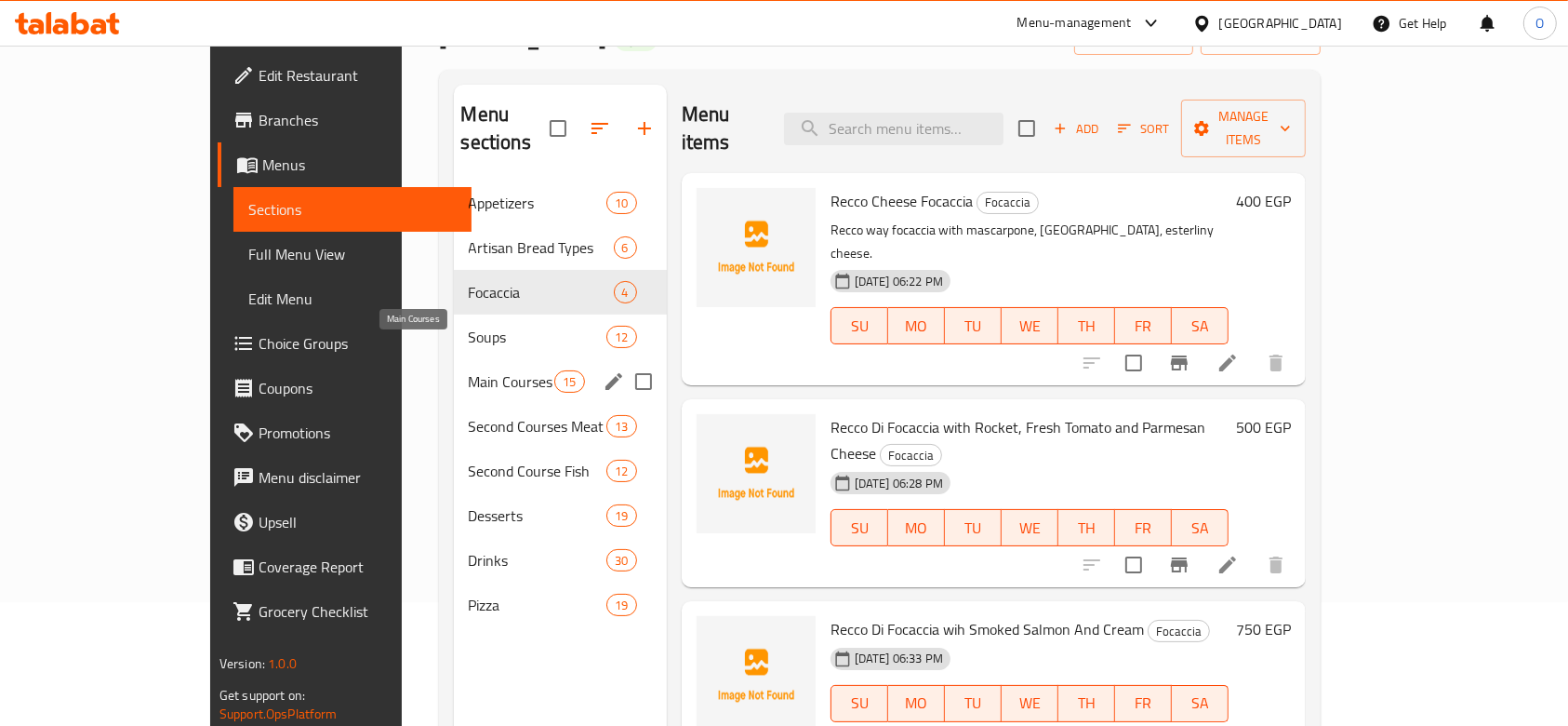
click at [469, 370] on span "Main Courses" at bounding box center [512, 381] width 87 height 22
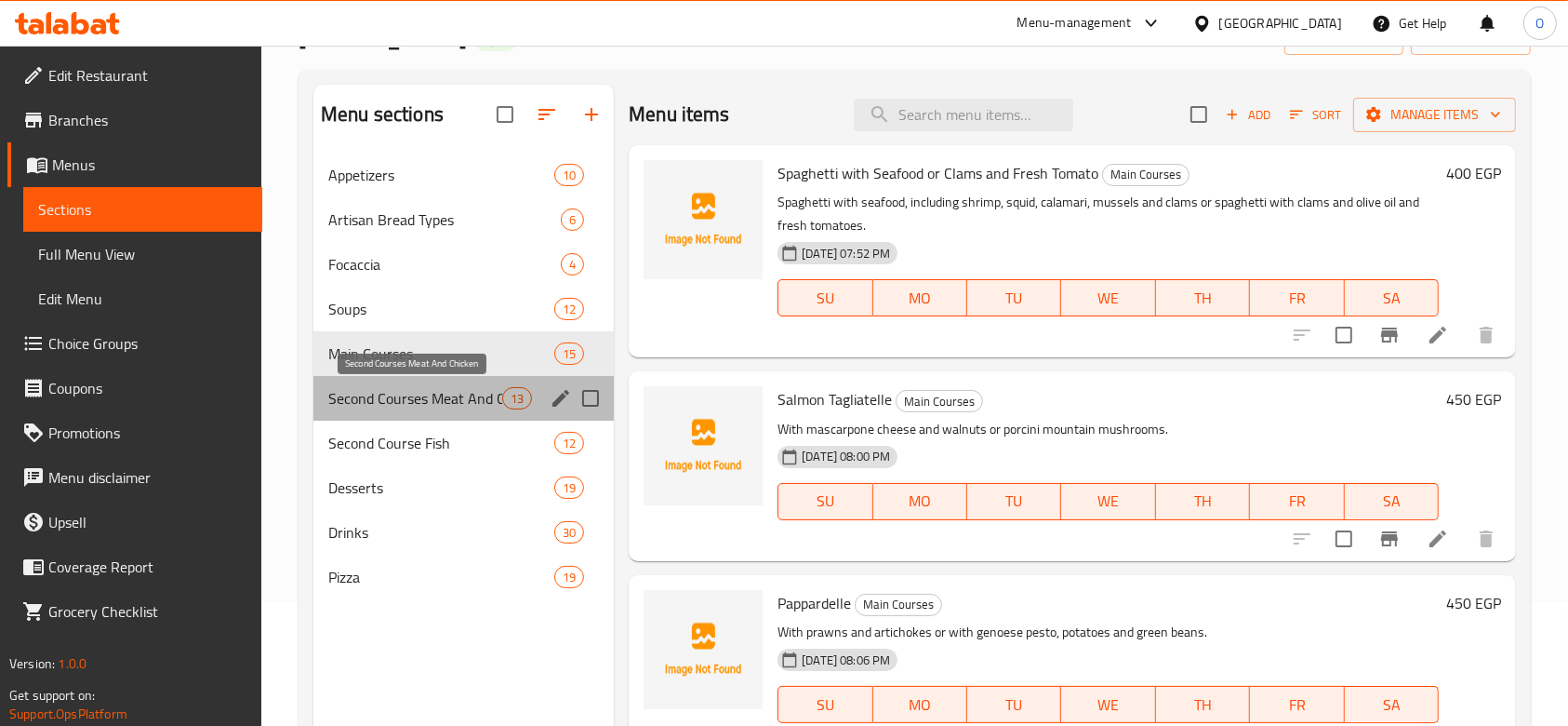
click at [441, 391] on span "Second Courses Meat And Chicken" at bounding box center [415, 398] width 174 height 22
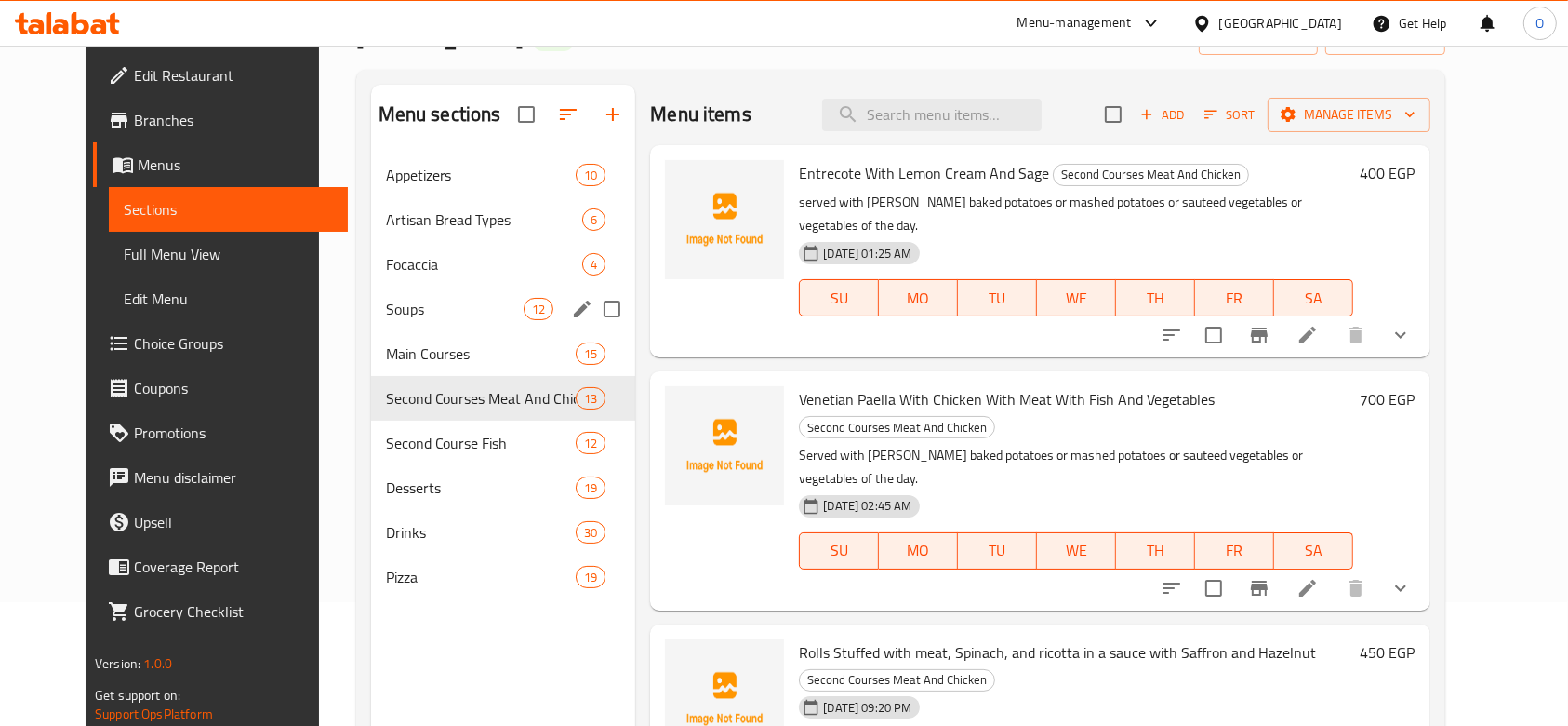
click at [424, 286] on div "Soups 12" at bounding box center [503, 308] width 265 height 45
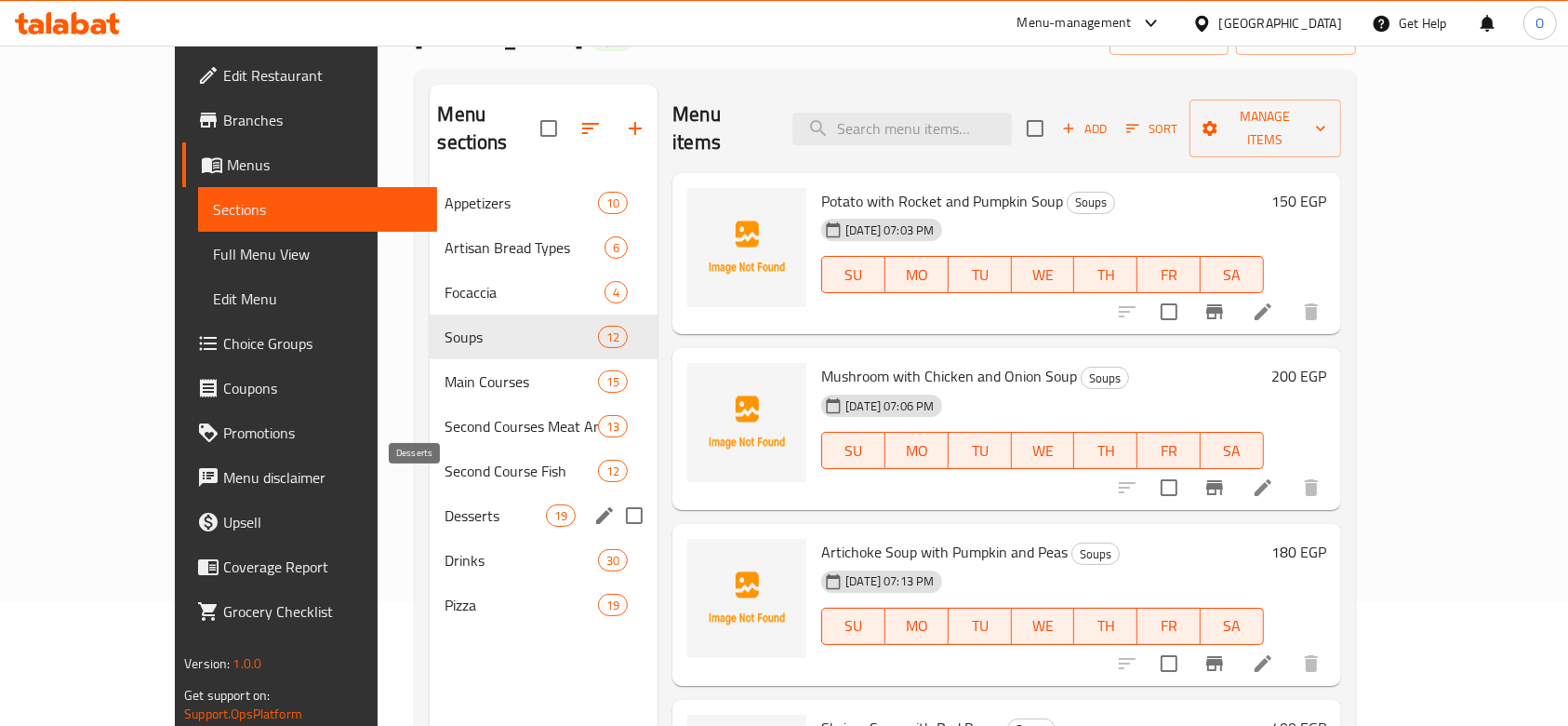
click at [444, 504] on span "Desserts" at bounding box center [494, 515] width 102 height 22
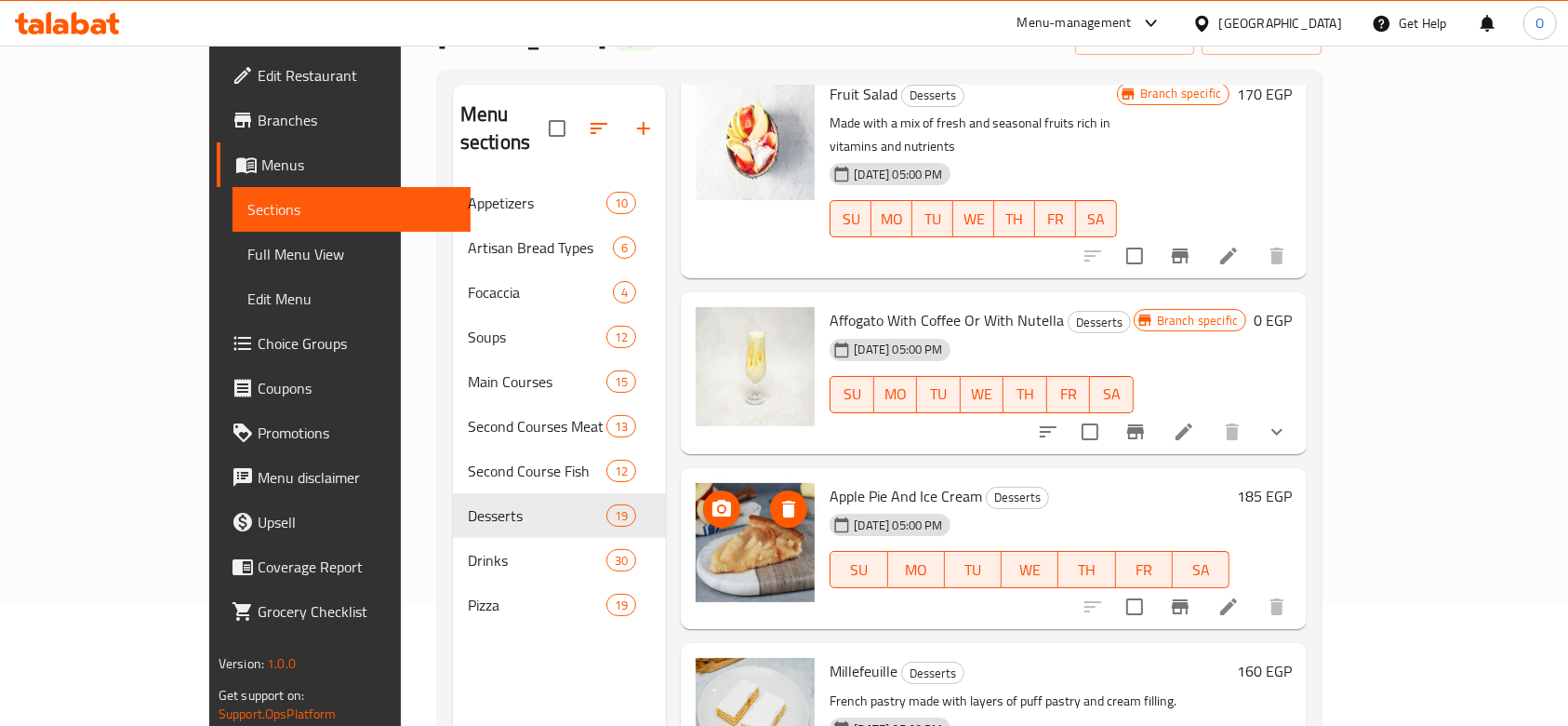
scroll to position [1116, 0]
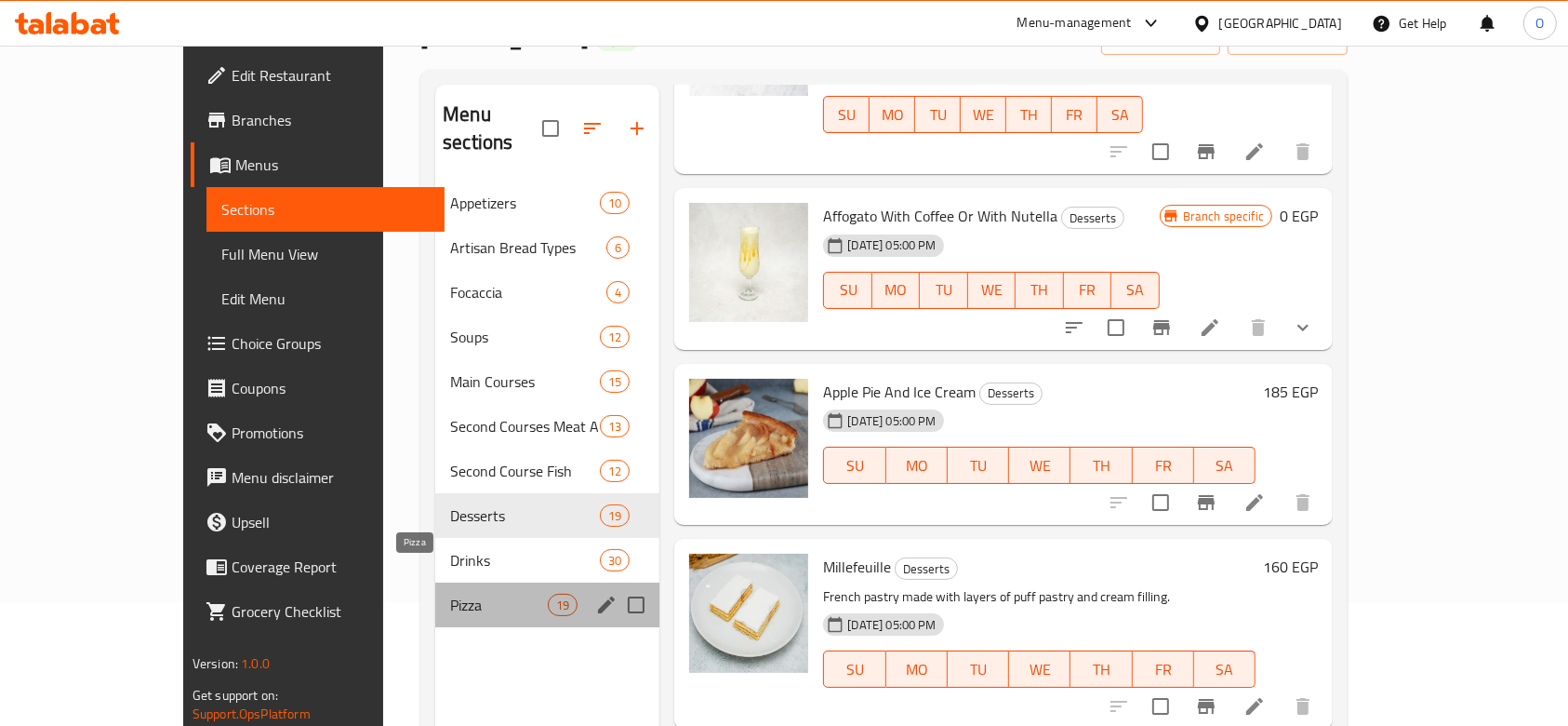
click at [450, 594] on span "Pizza" at bounding box center [498, 604] width 98 height 22
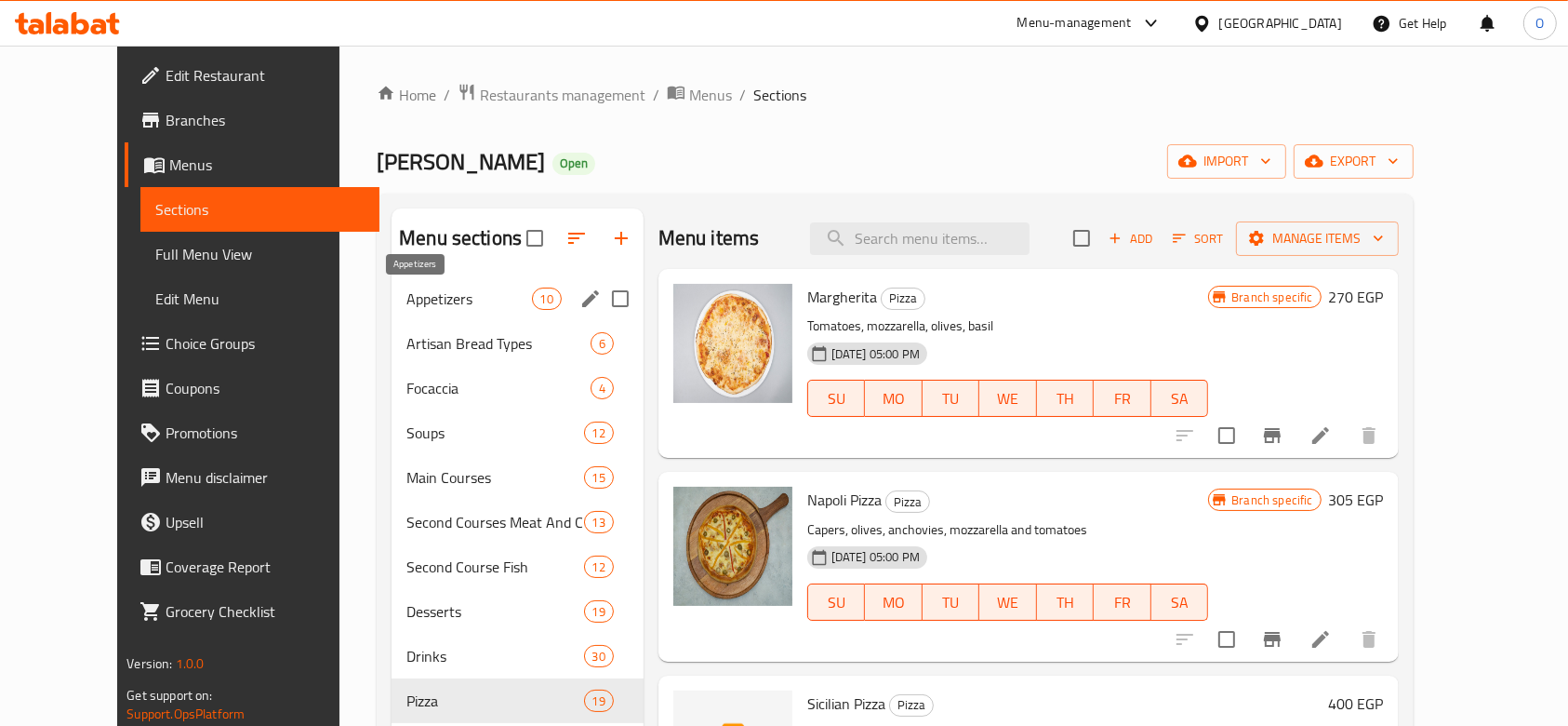
click at [406, 294] on span "Appetizers" at bounding box center [468, 298] width 125 height 22
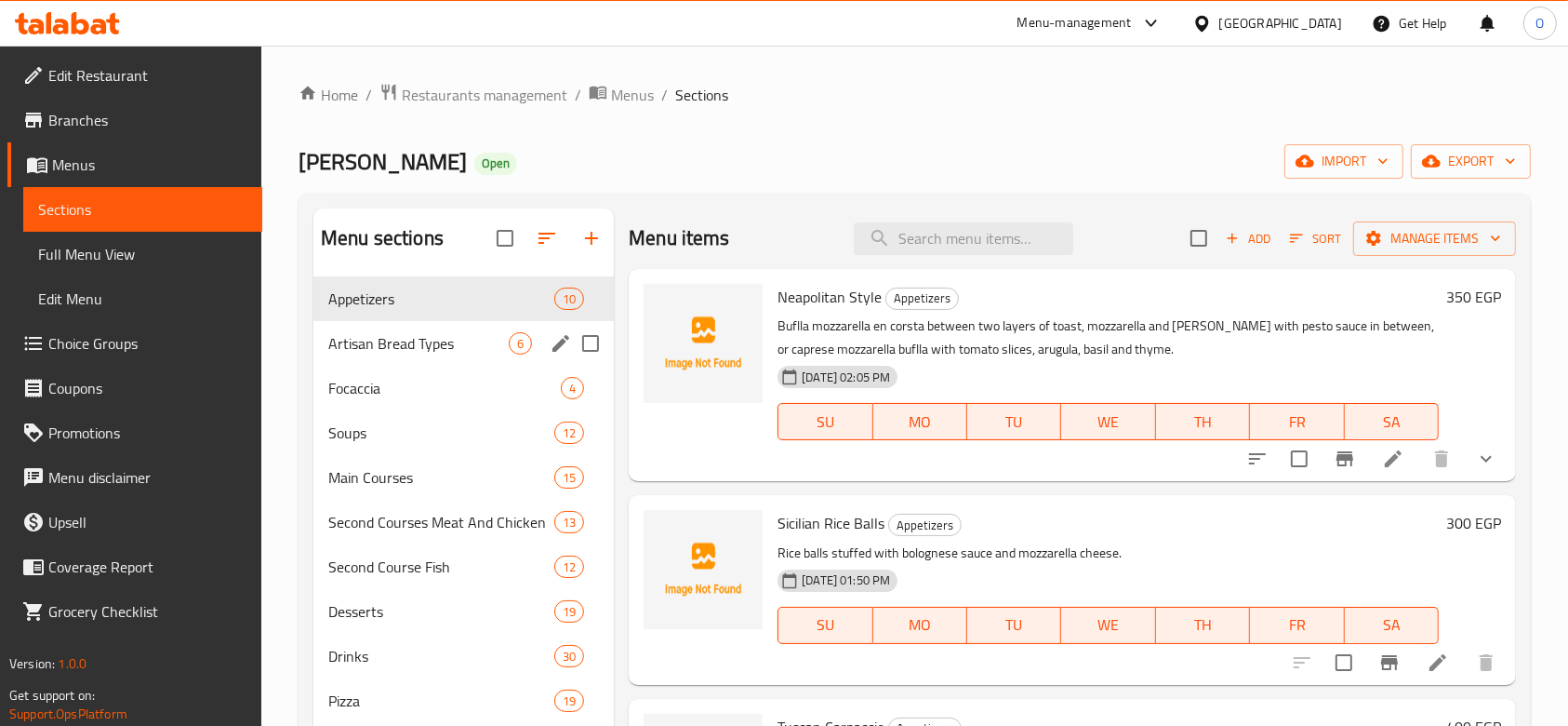
click at [432, 356] on div "Artisan Bread Types 6" at bounding box center [464, 343] width 300 height 45
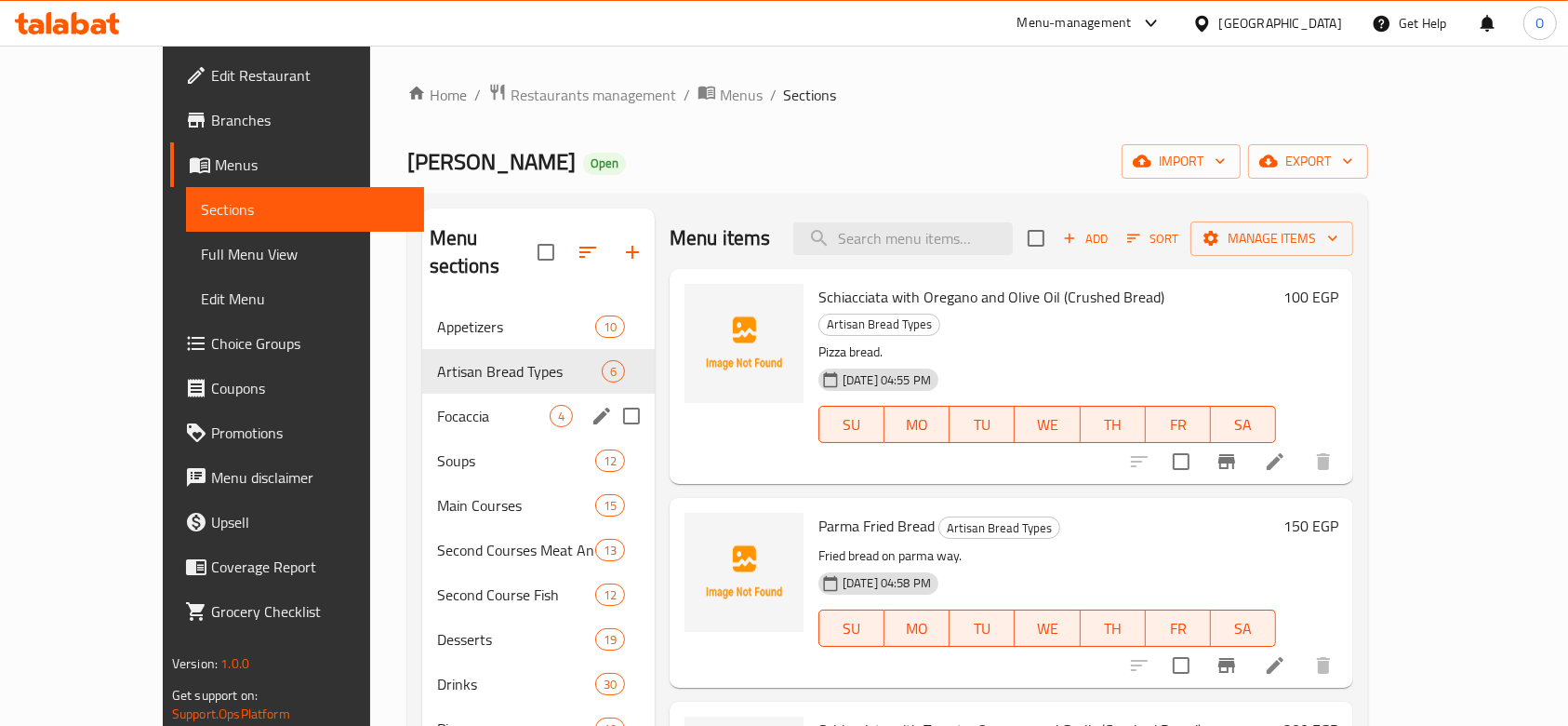
click at [422, 394] on div "Focaccia 4" at bounding box center [538, 416] width 232 height 45
